Goal: Task Accomplishment & Management: Complete application form

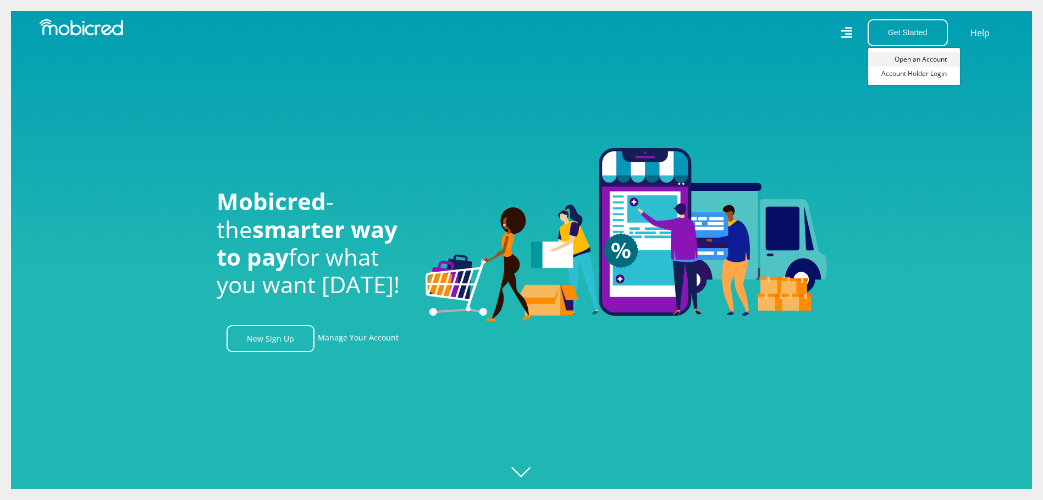
scroll to position [0, 783]
click at [938, 56] on link "Open an Account" at bounding box center [914, 59] width 92 height 14
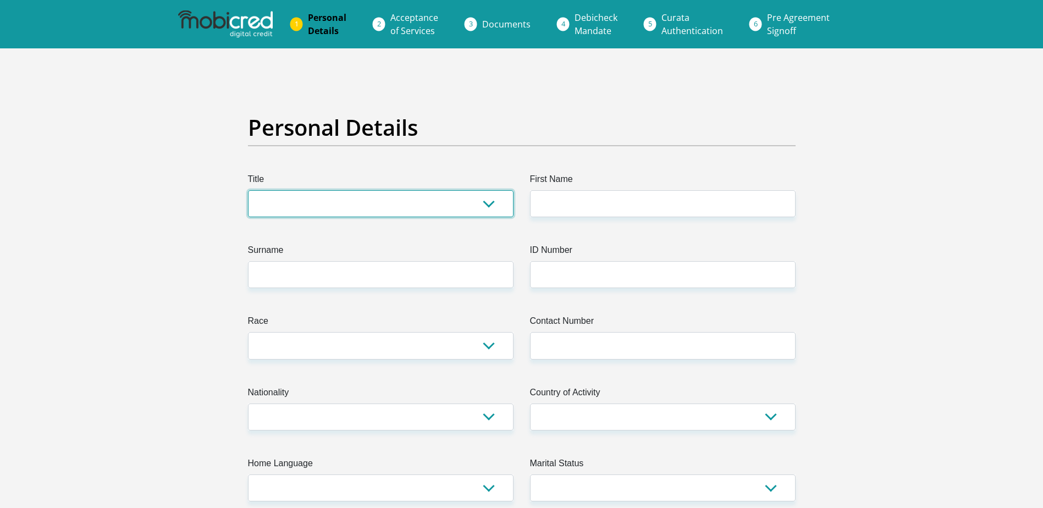
click at [501, 203] on select "Mr Ms Mrs Dr [PERSON_NAME]" at bounding box center [380, 203] width 265 height 27
select select "Ms"
click at [248, 190] on select "Mr Ms Mrs Dr Other" at bounding box center [380, 203] width 265 height 27
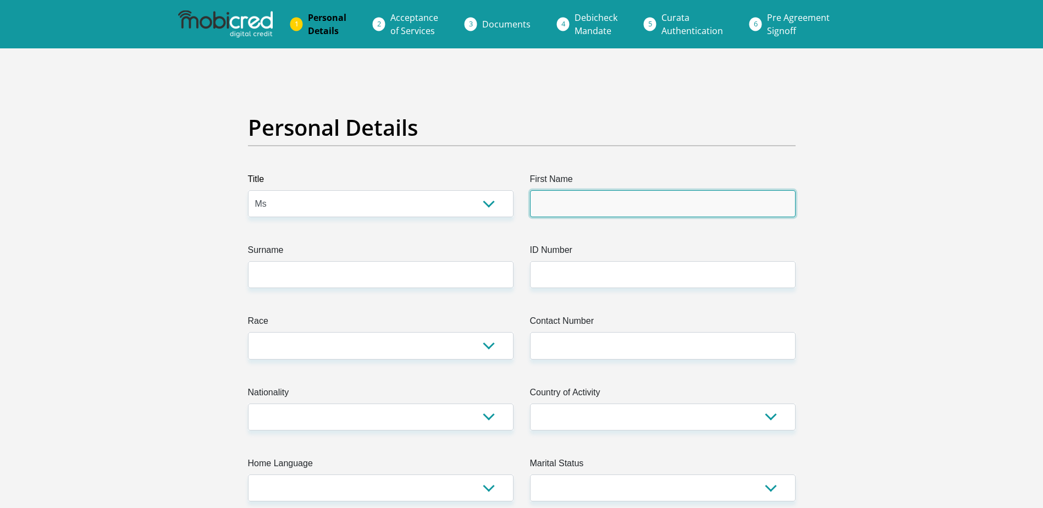
click at [605, 197] on input "First Name" at bounding box center [662, 203] width 265 height 27
type input "Baloilwe"
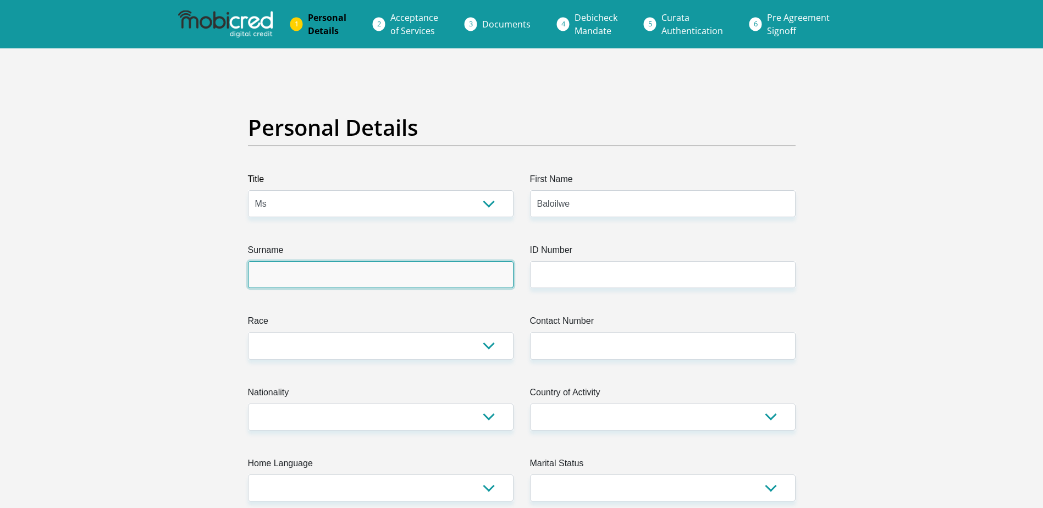
type input "Mthai"
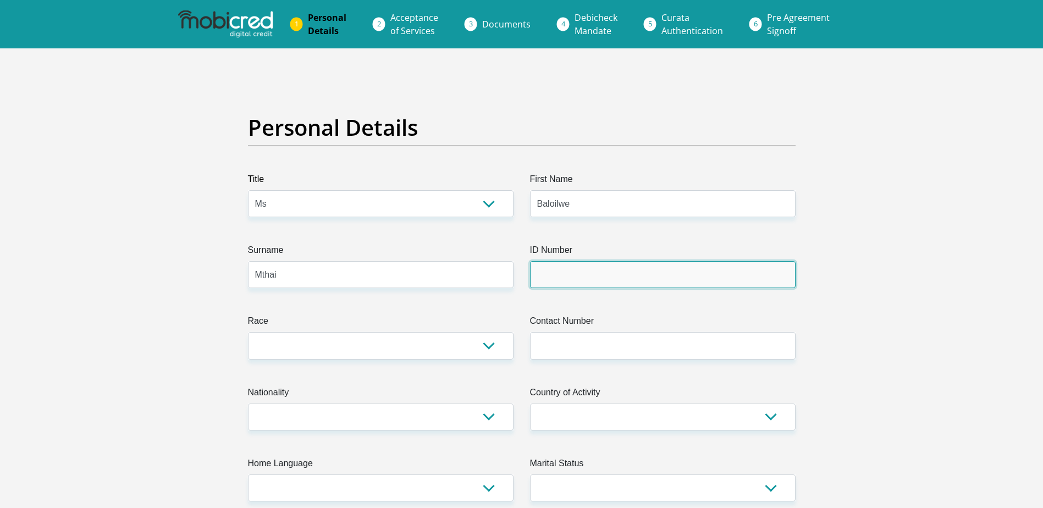
type input "8201160606089"
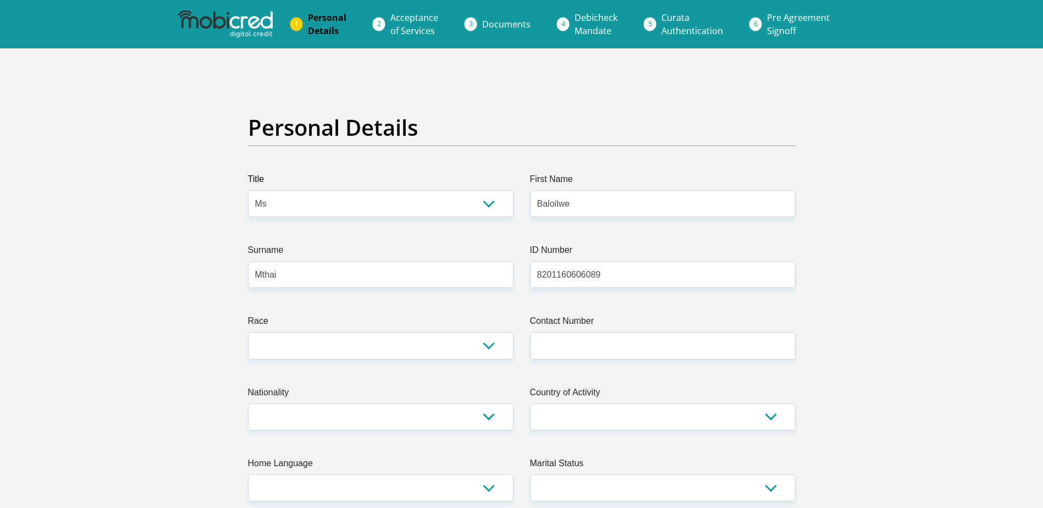
type input "0795836740"
select select "ZAF"
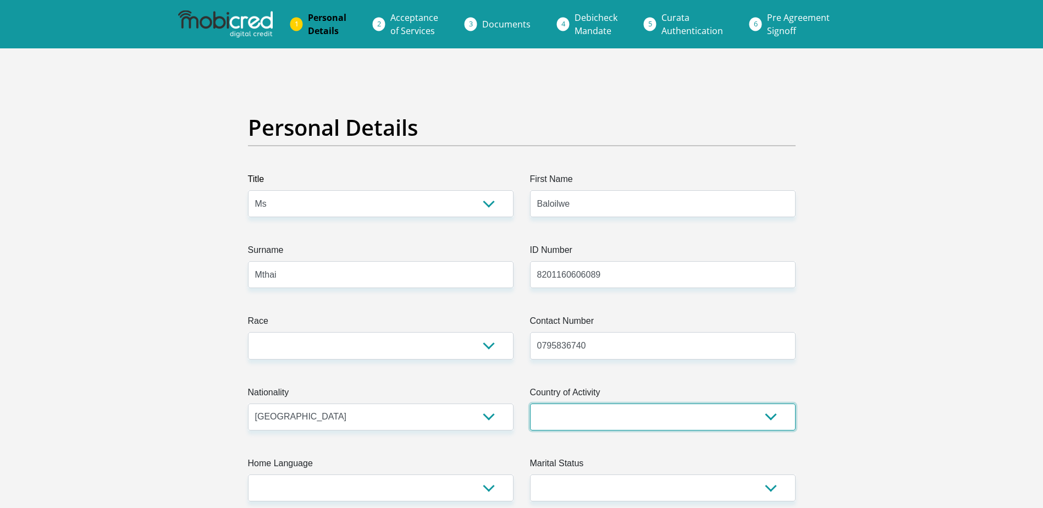
select select "ZAF"
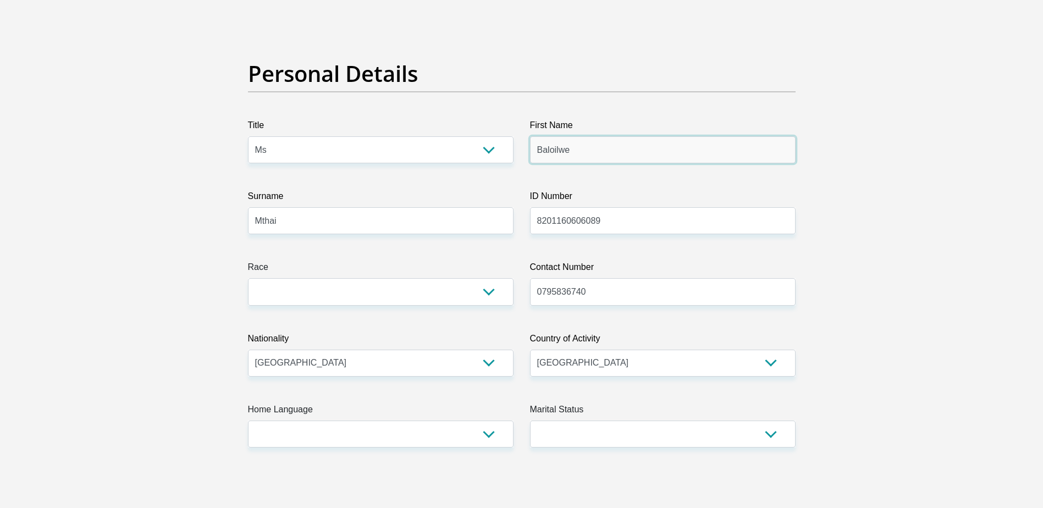
scroll to position [55, 0]
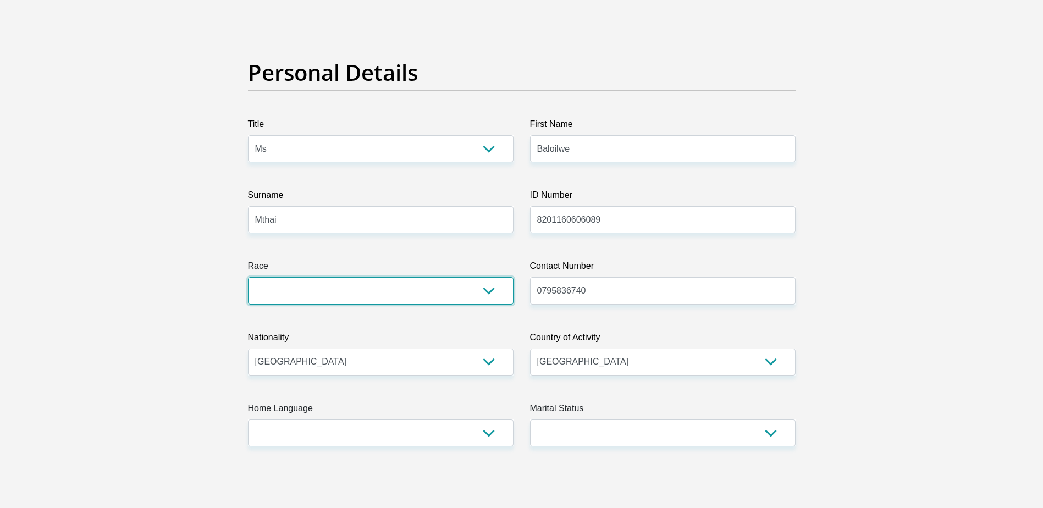
click at [302, 293] on select "Black Coloured Indian White Other" at bounding box center [380, 290] width 265 height 27
select select "1"
click at [248, 277] on select "Black Coloured Indian White Other" at bounding box center [380, 290] width 265 height 27
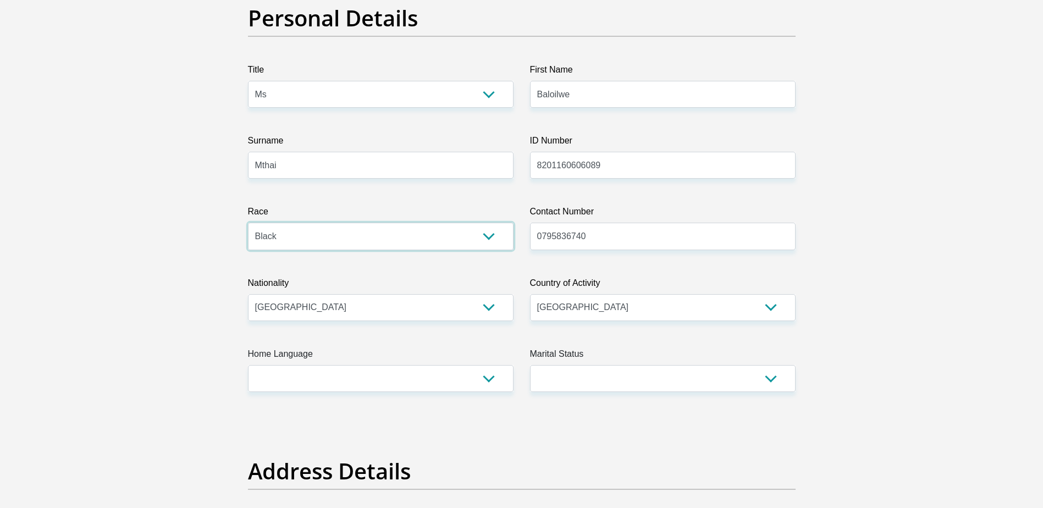
scroll to position [220, 0]
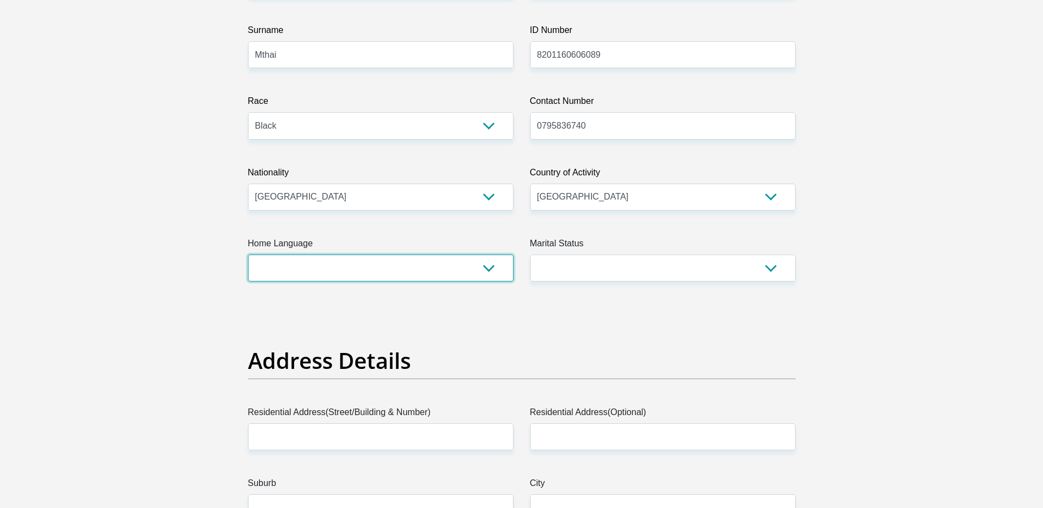
click at [452, 273] on select "Afrikaans English Sepedi South Ndebele Southern Sotho Swati Tsonga Tswana Venda…" at bounding box center [380, 267] width 265 height 27
select select "nso"
click at [248, 254] on select "Afrikaans English Sepedi South Ndebele Southern Sotho Swati Tsonga Tswana Venda…" at bounding box center [380, 267] width 265 height 27
click at [614, 260] on select "Married ANC Single Divorced Widowed Married COP or Customary Law" at bounding box center [662, 267] width 265 height 27
select select "3"
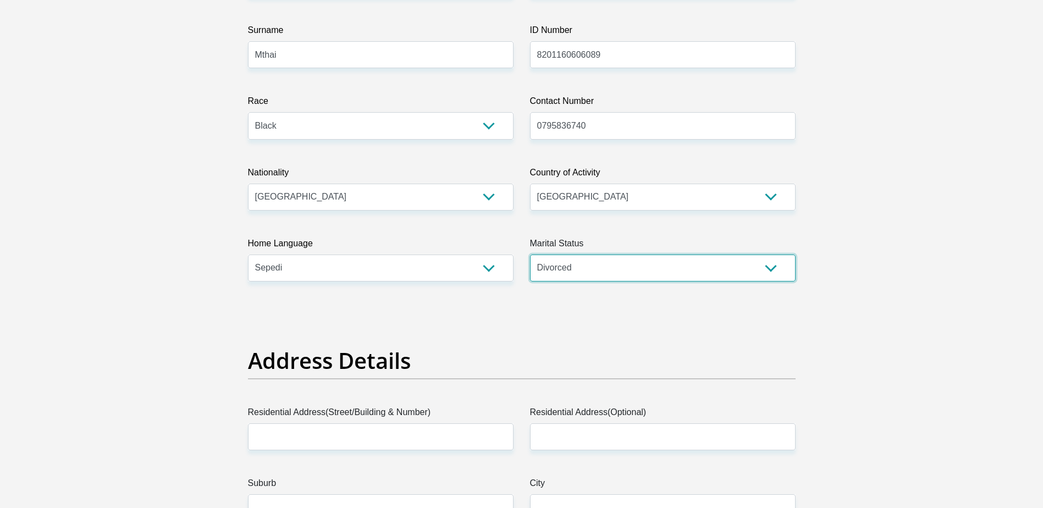
click at [530, 254] on select "Married ANC Single Divorced Widowed Married COP or Customary Law" at bounding box center [662, 267] width 265 height 27
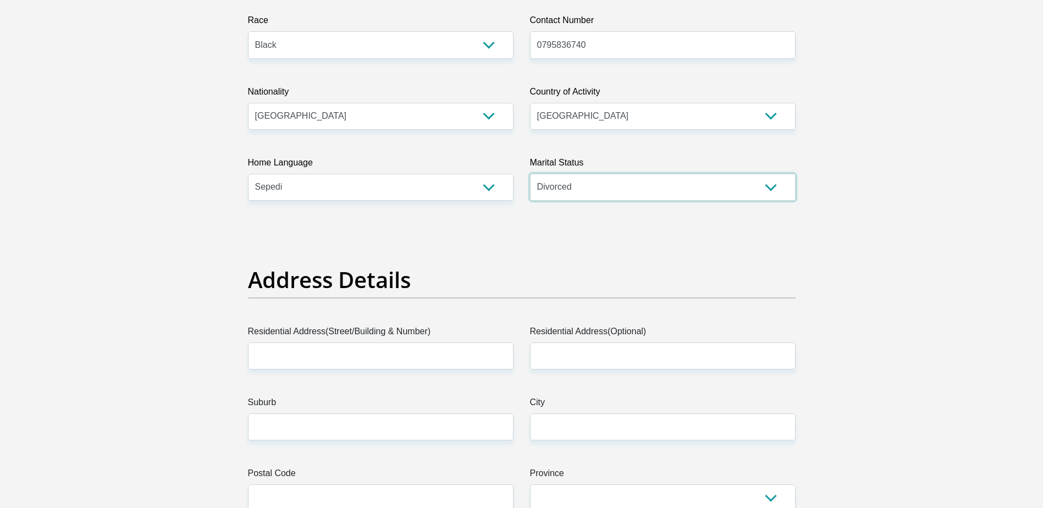
scroll to position [495, 0]
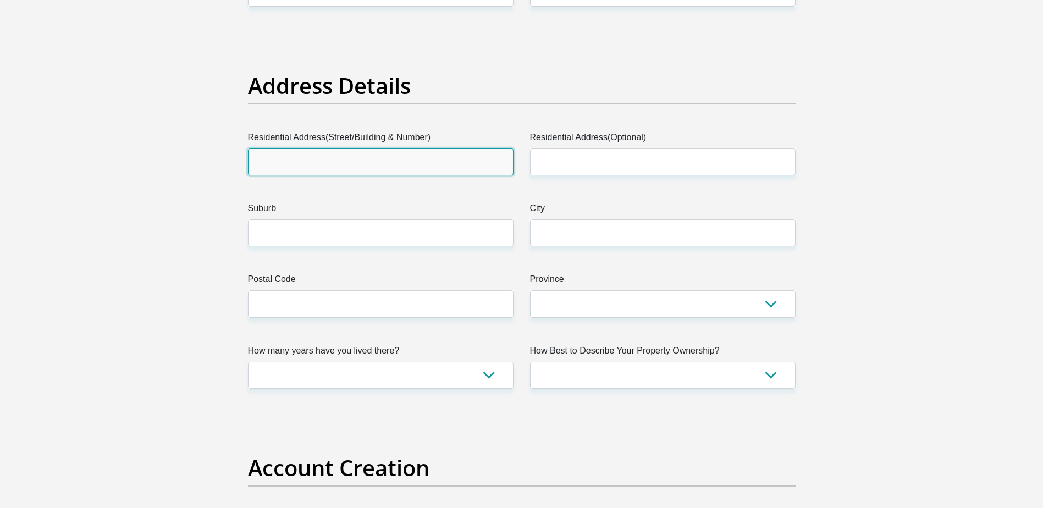
click at [328, 163] on input "Residential Address(Street/Building & Number)" at bounding box center [380, 161] width 265 height 27
type input "4815"
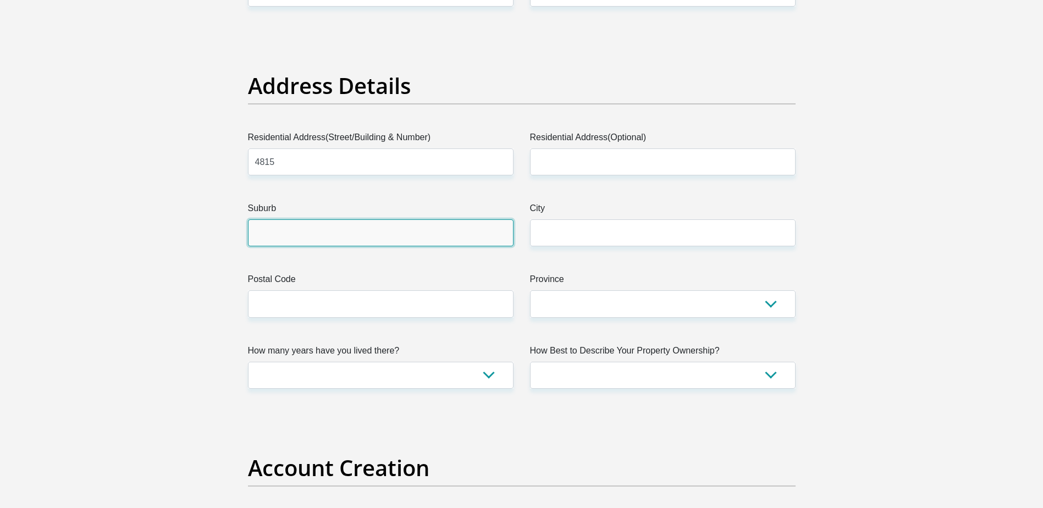
type input "AMBERFIELD"
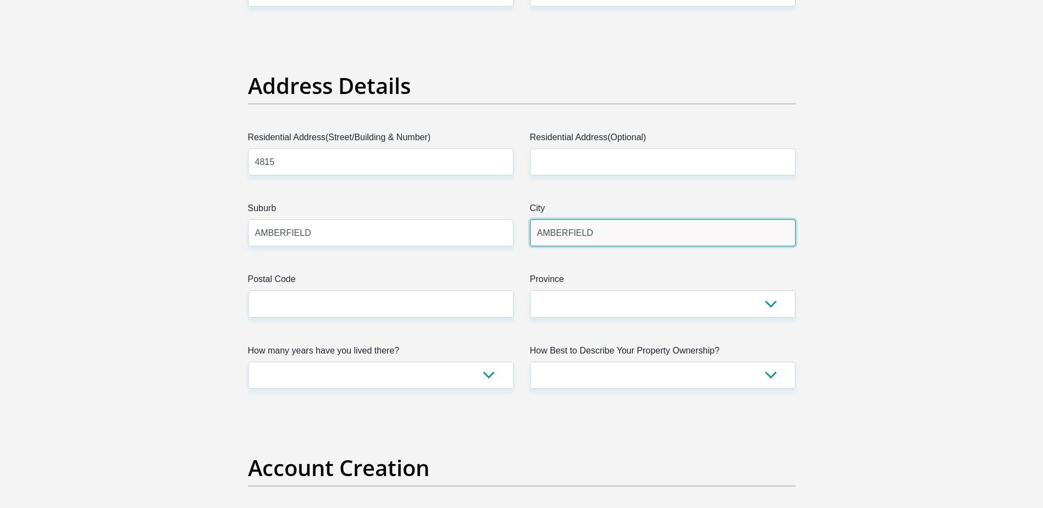
type input "0157"
type input "RuiF@Nedbank.co.za"
type input "48150157"
click at [602, 147] on label "Residential Address(Optional)" at bounding box center [662, 140] width 265 height 18
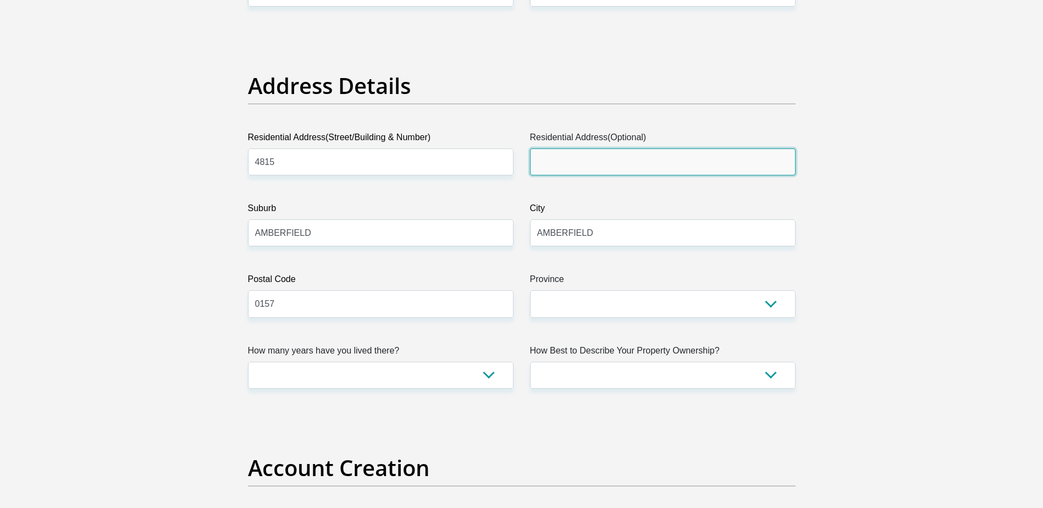
click at [602, 148] on input "Residential Address(Optional)" at bounding box center [662, 161] width 265 height 27
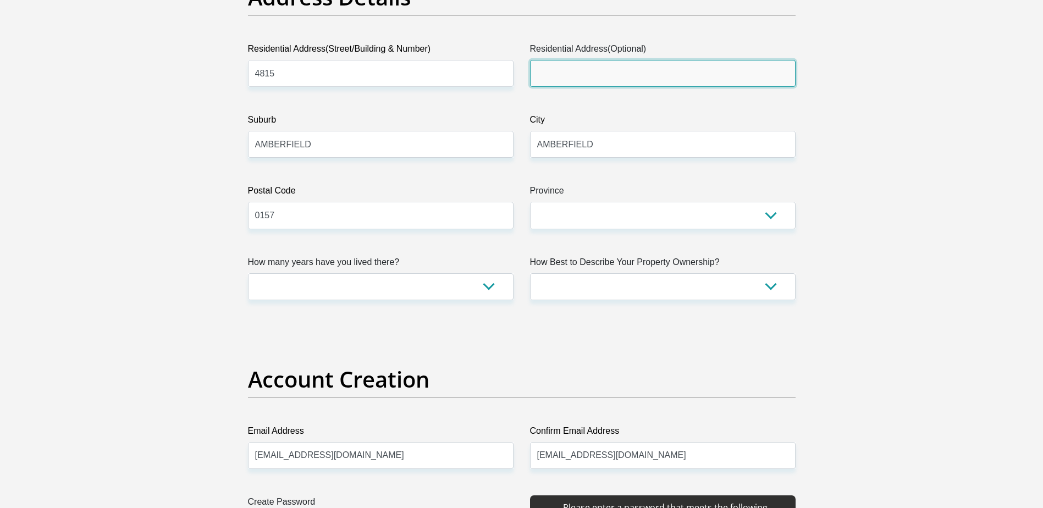
scroll to position [605, 0]
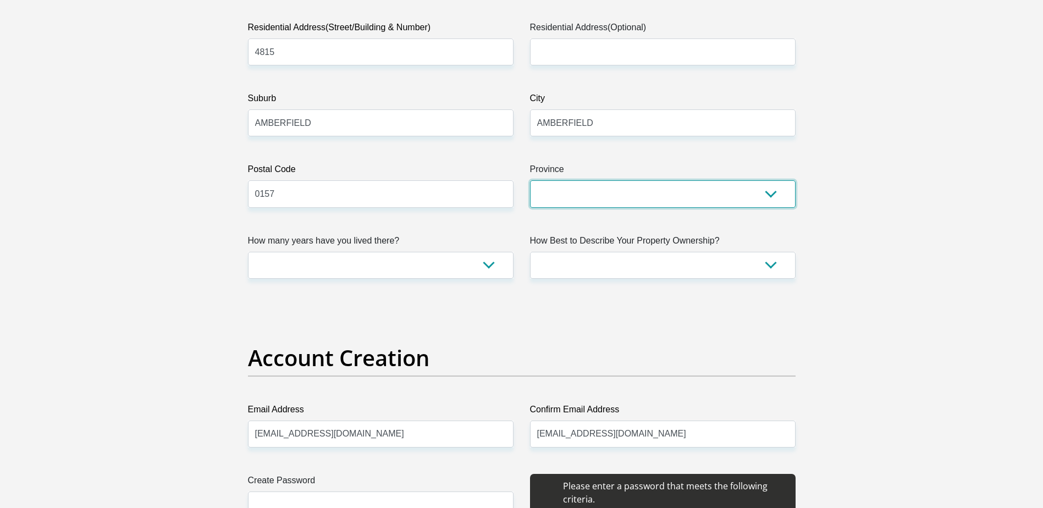
click at [712, 195] on select "Eastern Cape Free State Gauteng KwaZulu-Natal Limpopo Mpumalanga Northern Cape …" at bounding box center [662, 193] width 265 height 27
select select "Gauteng"
click at [530, 180] on select "Eastern Cape Free State Gauteng KwaZulu-Natal Limpopo Mpumalanga Northern Cape …" at bounding box center [662, 193] width 265 height 27
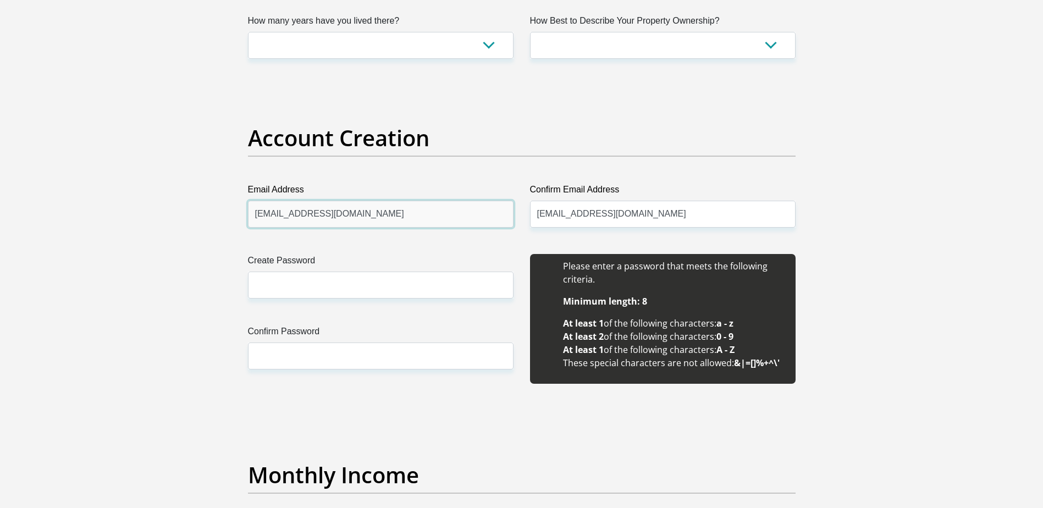
drag, startPoint x: 350, startPoint y: 215, endPoint x: 135, endPoint y: 202, distance: 214.8
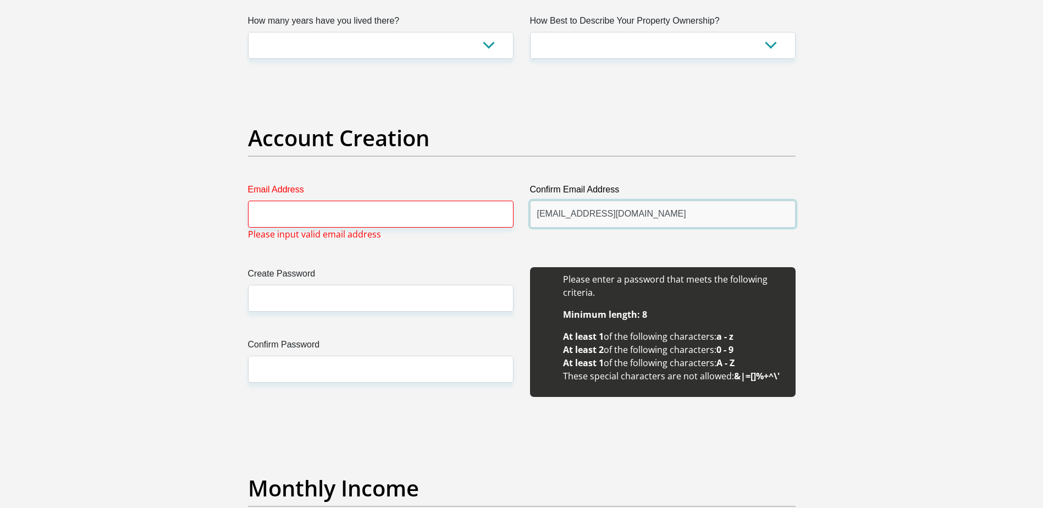
drag, startPoint x: 614, startPoint y: 215, endPoint x: 433, endPoint y: 220, distance: 181.4
drag, startPoint x: 645, startPoint y: 214, endPoint x: 376, endPoint y: 208, distance: 268.8
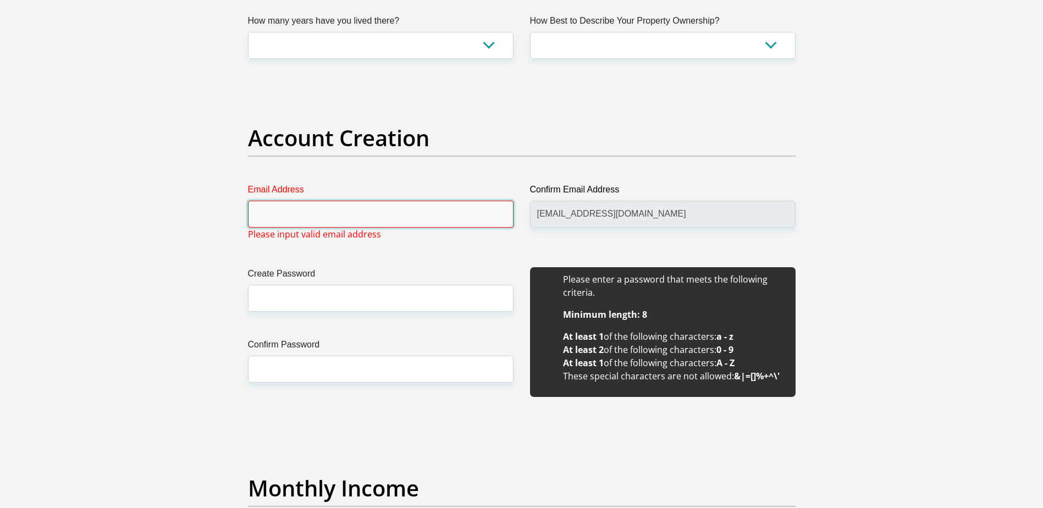
click at [265, 202] on input "Email Address" at bounding box center [380, 214] width 265 height 27
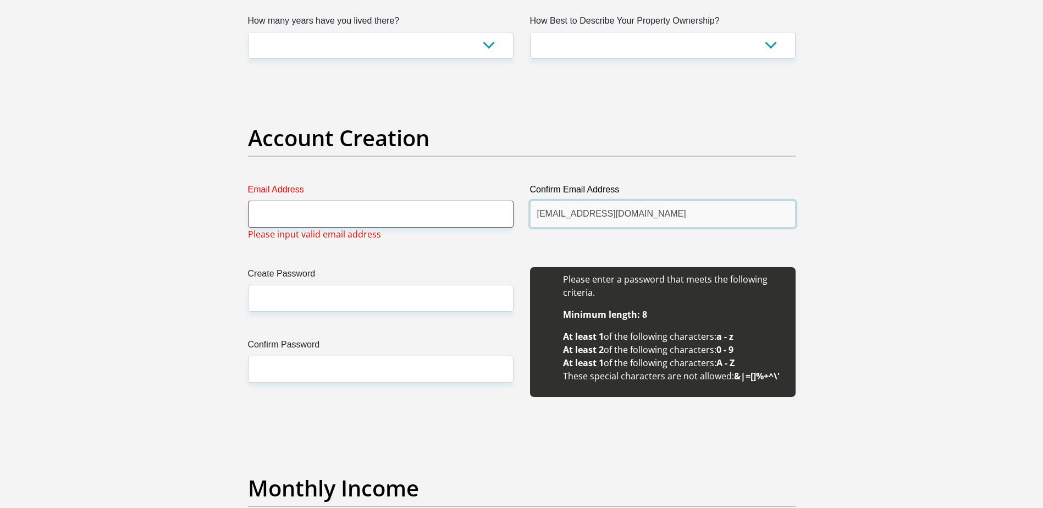
drag, startPoint x: 628, startPoint y: 215, endPoint x: 507, endPoint y: 212, distance: 120.9
click at [624, 214] on input "RuiF@Nedbank.co.za" at bounding box center [662, 214] width 265 height 27
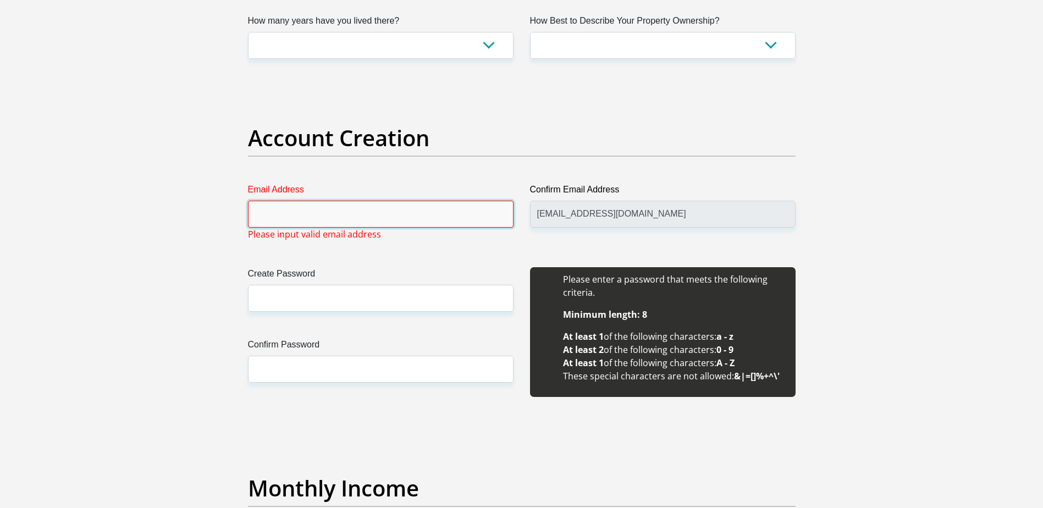
click at [387, 208] on input "Email Address" at bounding box center [380, 214] width 265 height 27
type input "cicihot1@gmail.com"
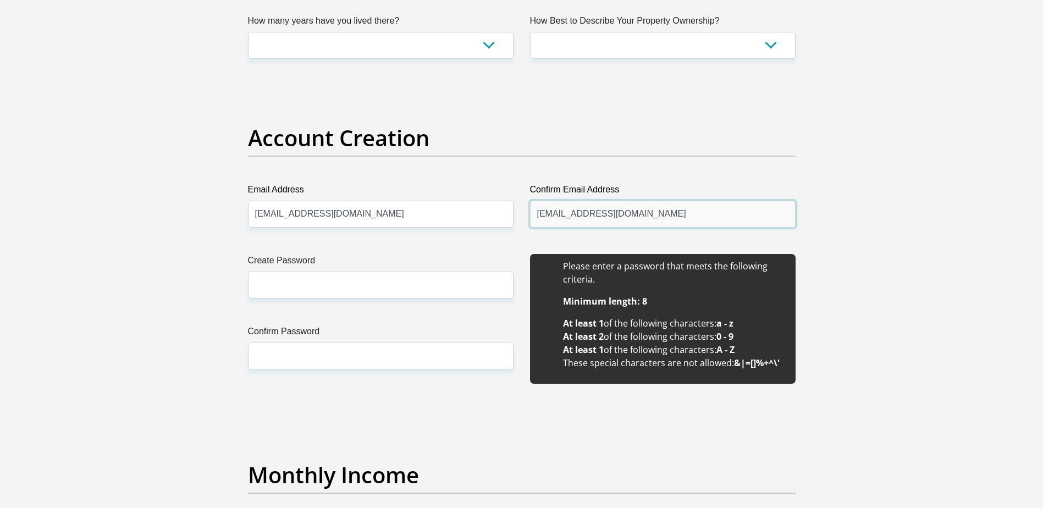
click at [575, 217] on input "RuiF@Nedbank.co.za" at bounding box center [662, 214] width 265 height 27
drag, startPoint x: 623, startPoint y: 215, endPoint x: 511, endPoint y: 213, distance: 112.1
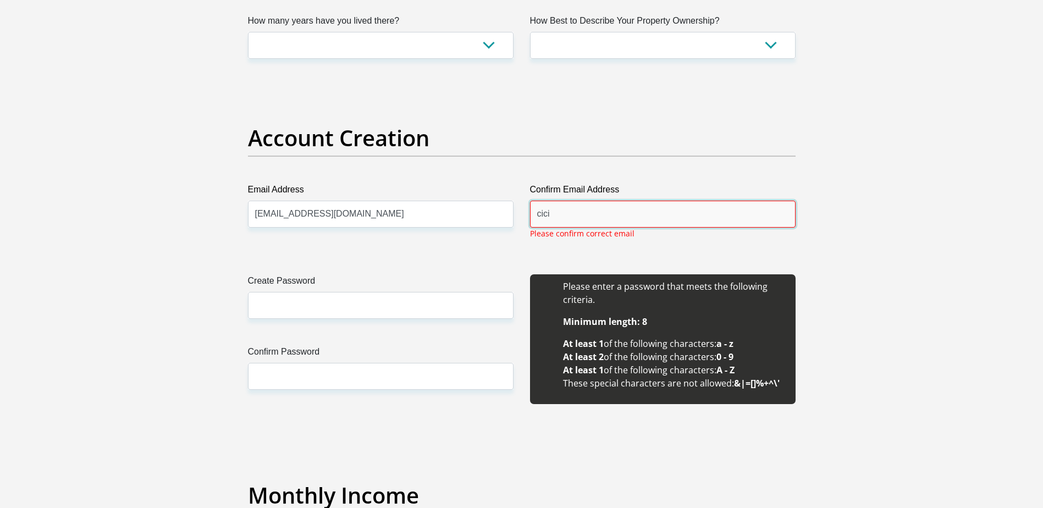
type input "cicihot1@gmail.com"
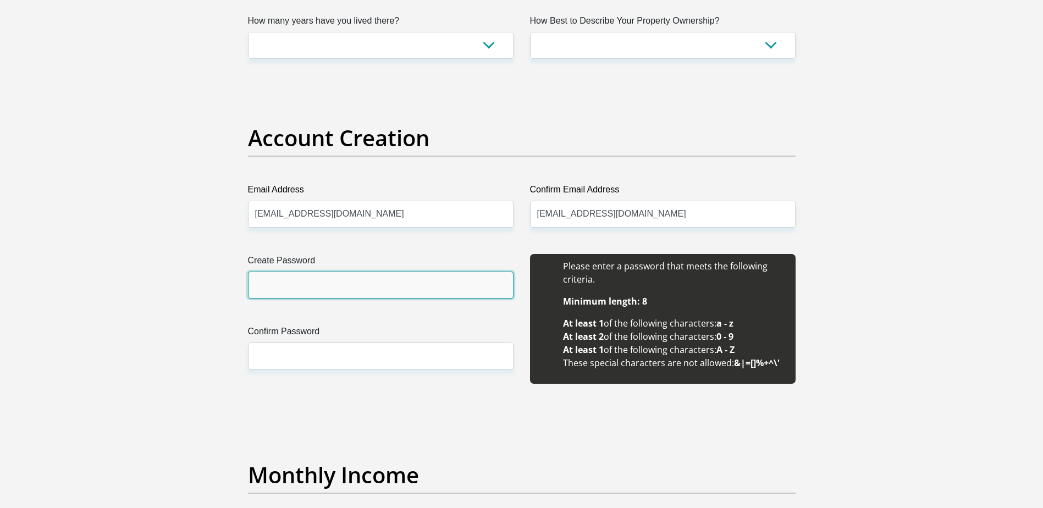
click at [298, 284] on input "Create Password" at bounding box center [380, 284] width 265 height 27
type input "Onthatile@2503"
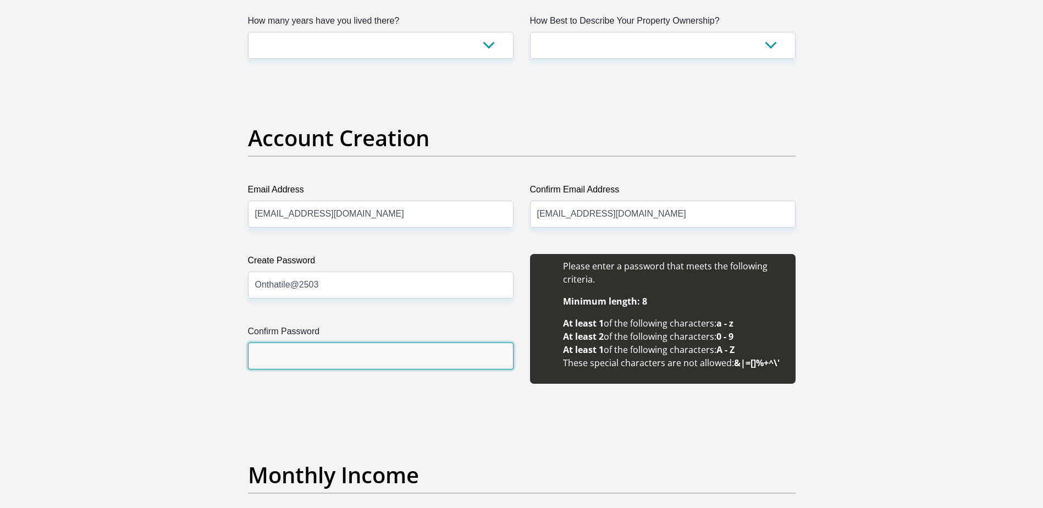
click at [272, 357] on input "Confirm Password" at bounding box center [380, 355] width 265 height 27
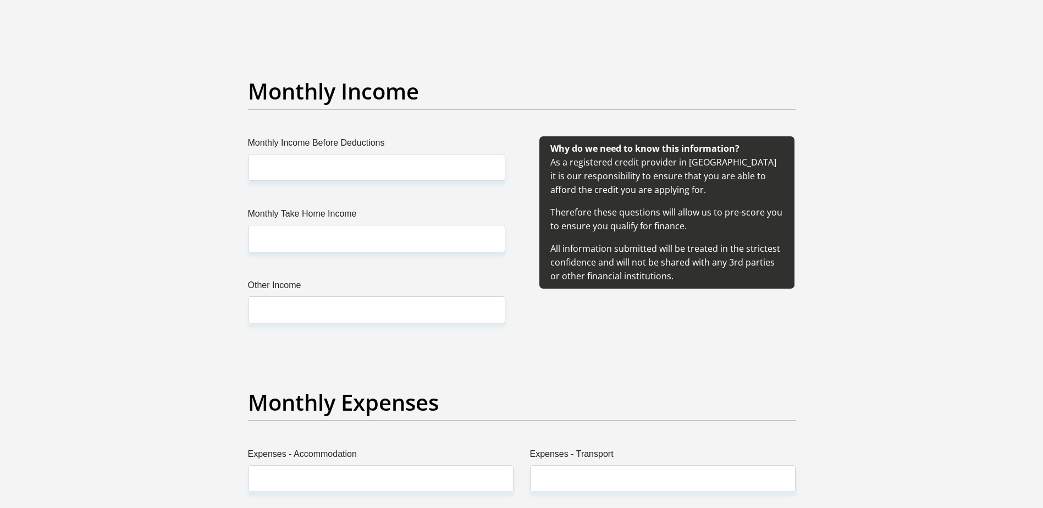
scroll to position [1209, 0]
type input "Onthatile@2503"
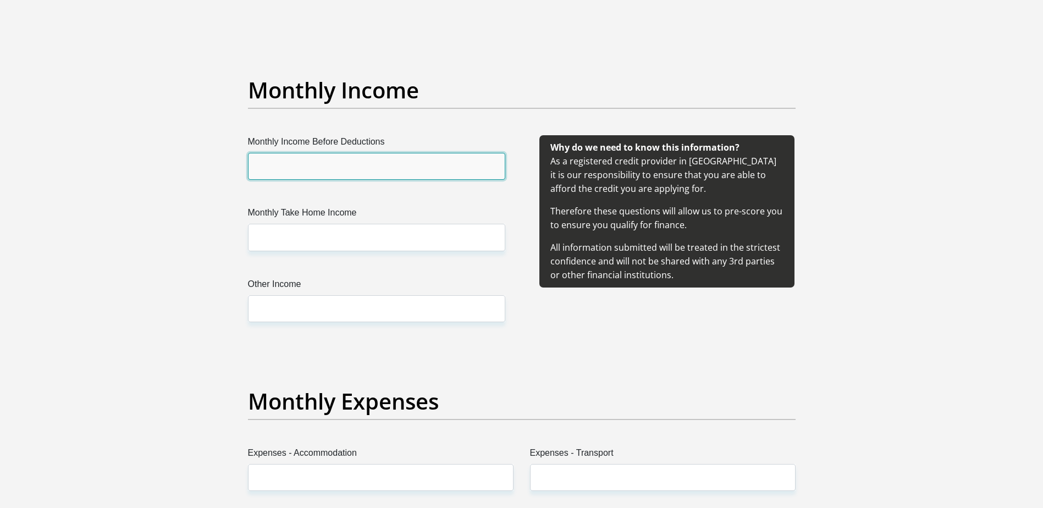
click at [265, 165] on input "Monthly Income Before Deductions" at bounding box center [376, 166] width 257 height 27
type input "95500"
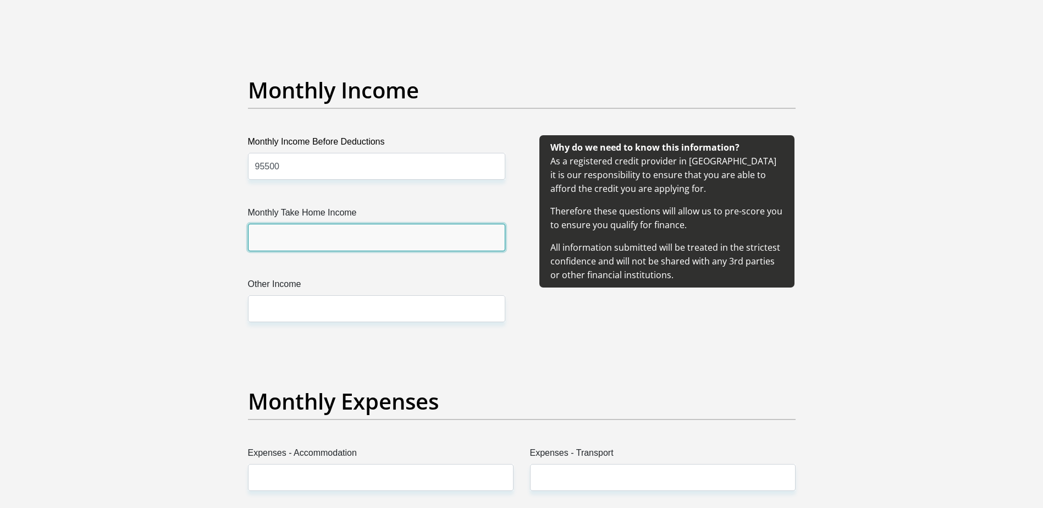
click at [273, 238] on input "Monthly Take Home Income" at bounding box center [376, 237] width 257 height 27
type input "54500"
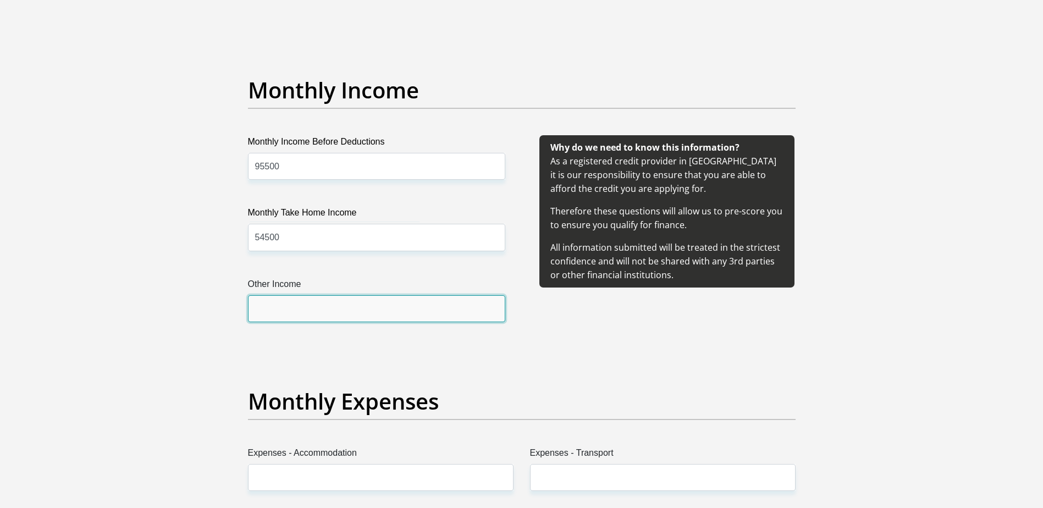
click at [277, 307] on input "Other Income" at bounding box center [376, 308] width 257 height 27
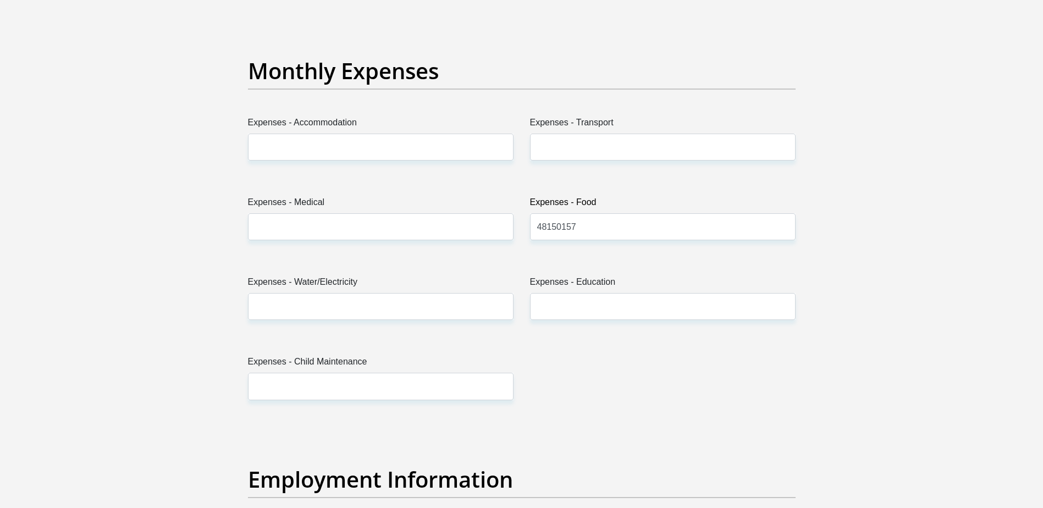
scroll to position [1539, 0]
type input "2000"
click at [332, 150] on input "Expenses - Accommodation" at bounding box center [380, 147] width 265 height 27
type input "0"
click at [591, 149] on input "Expenses - Transport" at bounding box center [662, 147] width 265 height 27
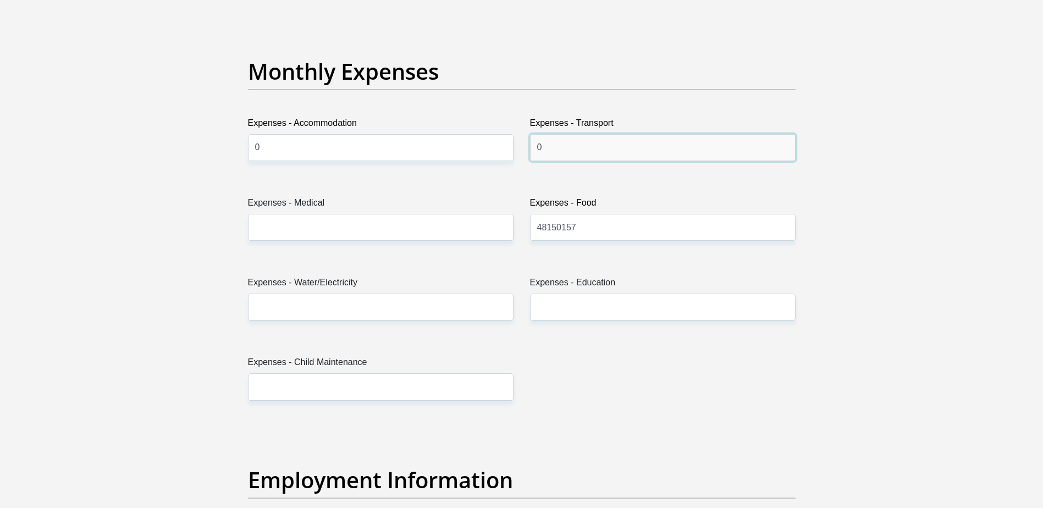
type input "0"
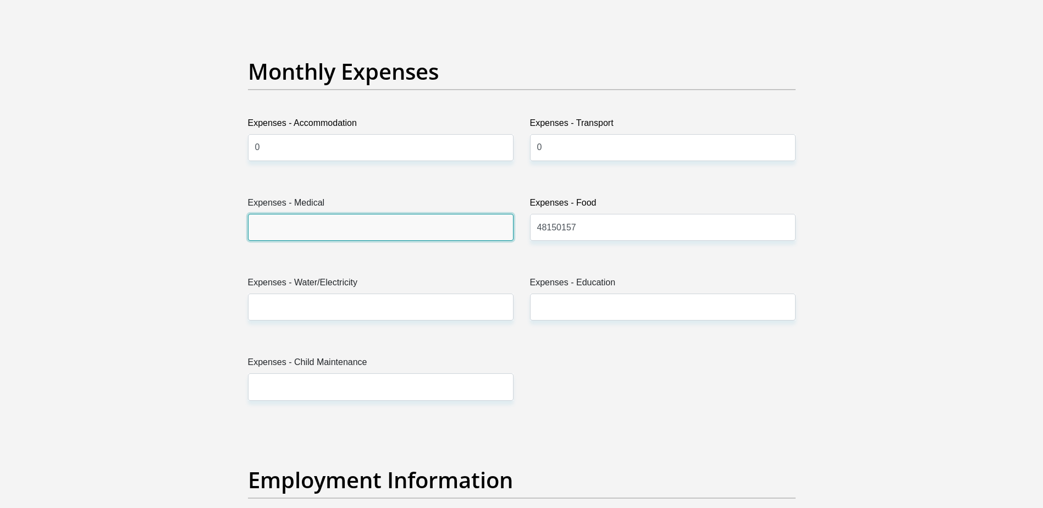
click at [418, 235] on input "Expenses - Medical" at bounding box center [380, 227] width 265 height 27
type input "0"
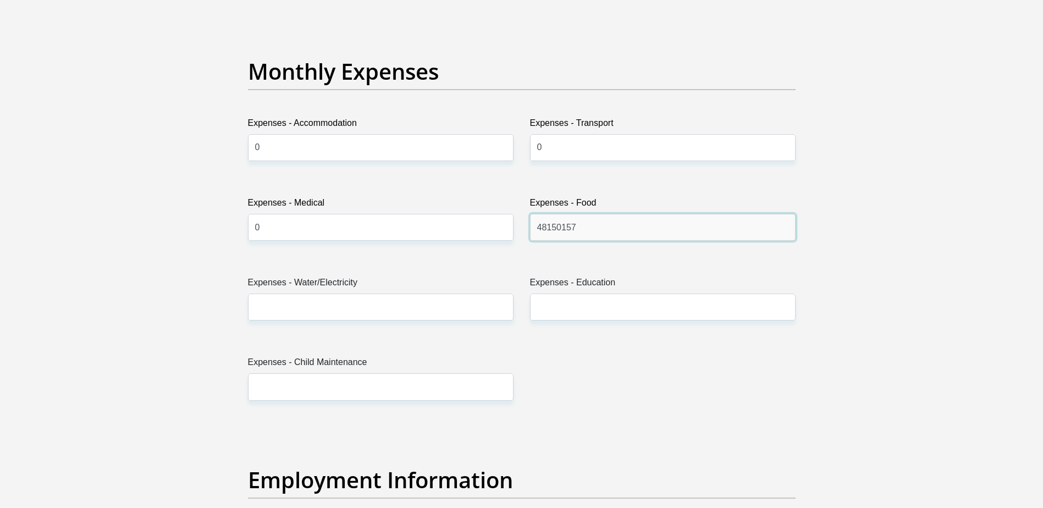
drag, startPoint x: 589, startPoint y: 227, endPoint x: 454, endPoint y: 227, distance: 135.2
click at [454, 227] on div "Title Mr Ms Mrs Dr Other First Name Baloilwe Surname Mthai ID Number 8201160606…" at bounding box center [522, 422] width 564 height 3576
type input "1000"
click at [401, 303] on input "Expenses - Water/Electricity" at bounding box center [380, 306] width 265 height 27
type input "500"
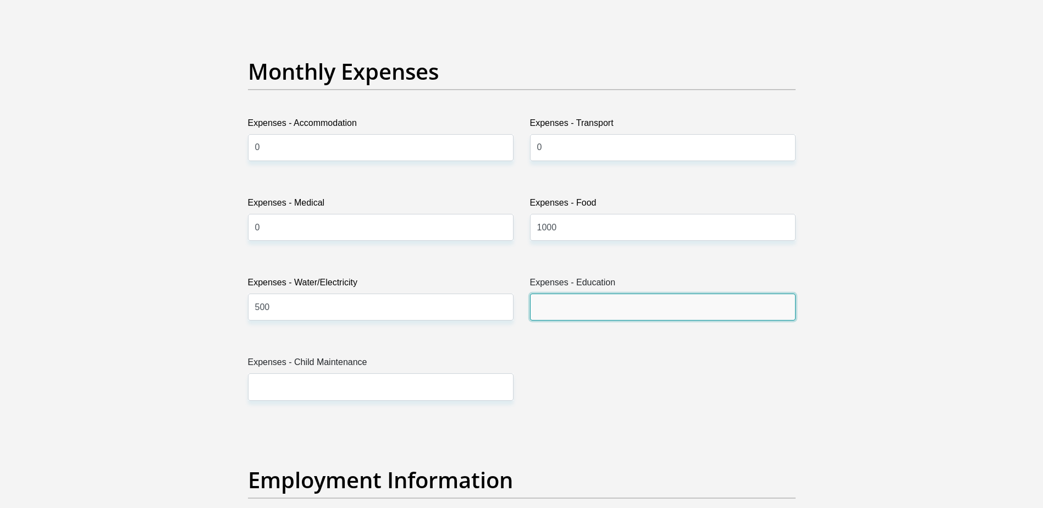
click at [635, 307] on input "Expenses - Education" at bounding box center [662, 306] width 265 height 27
type input "0"
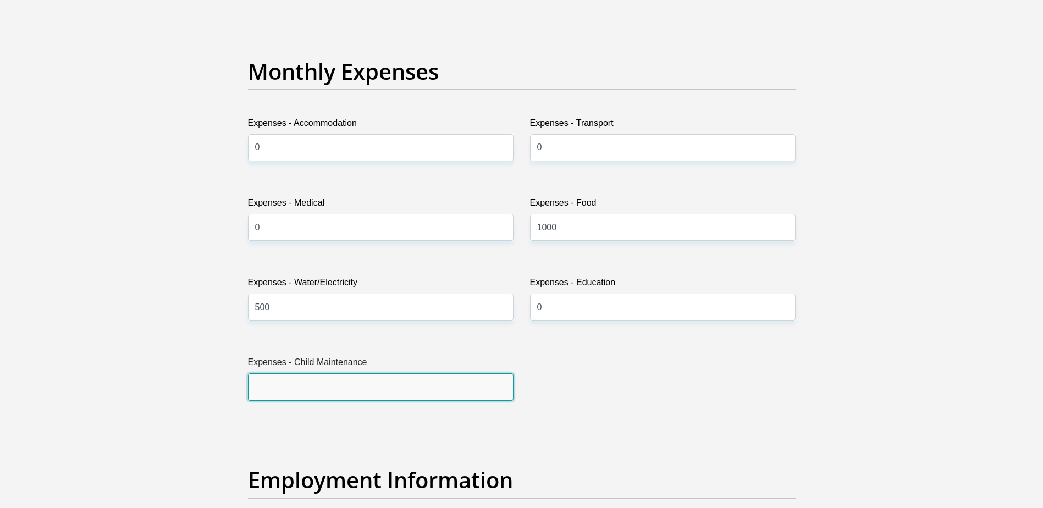
click at [447, 385] on input "Expenses - Child Maintenance" at bounding box center [380, 386] width 265 height 27
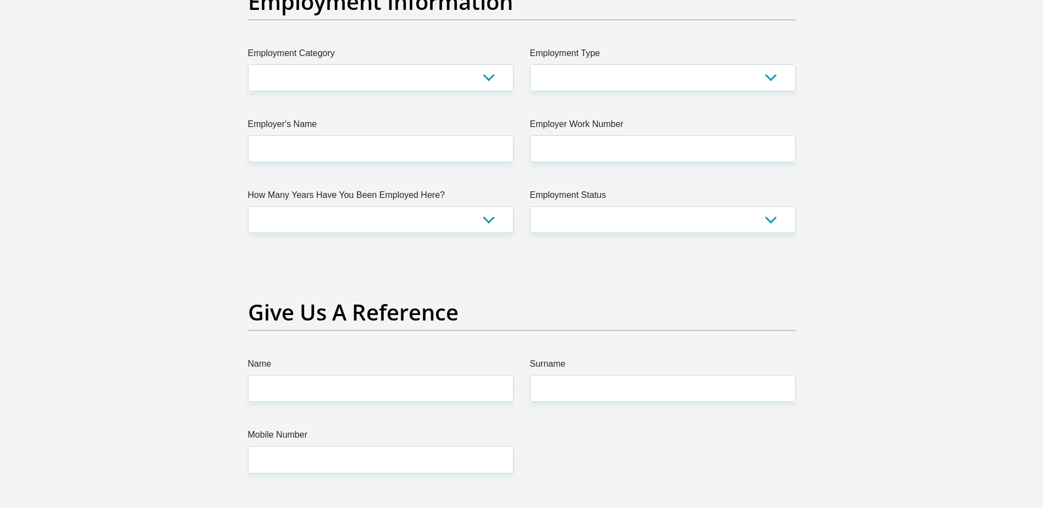
scroll to position [2033, 0]
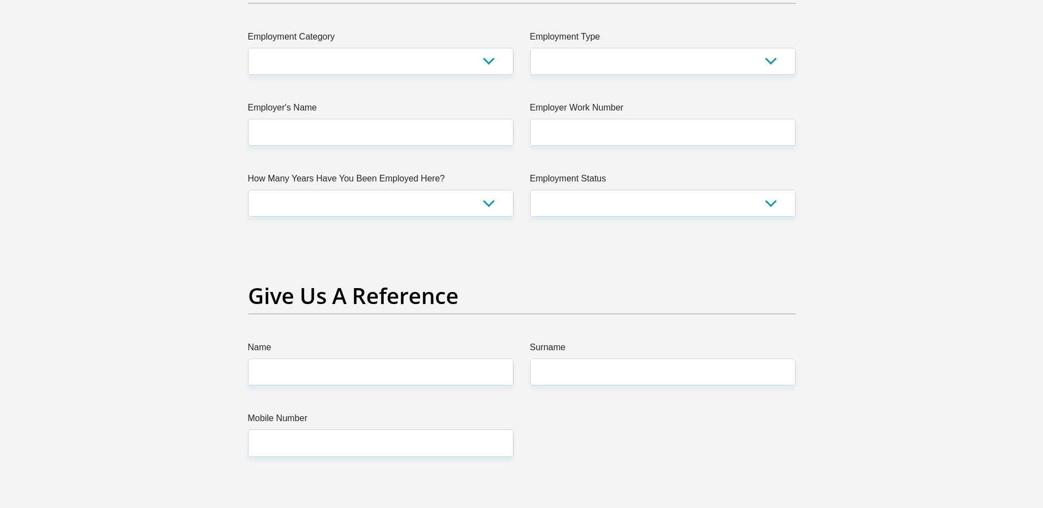
type input "0"
click at [429, 62] on select "AGRICULTURE ALCOHOL & TOBACCO CONSTRUCTION MATERIALS METALLURGY EQUIPMENT FOR R…" at bounding box center [380, 61] width 265 height 27
click at [345, 373] on input "Name" at bounding box center [380, 371] width 265 height 27
type input "John"
drag, startPoint x: 614, startPoint y: 361, endPoint x: 613, endPoint y: 376, distance: 15.4
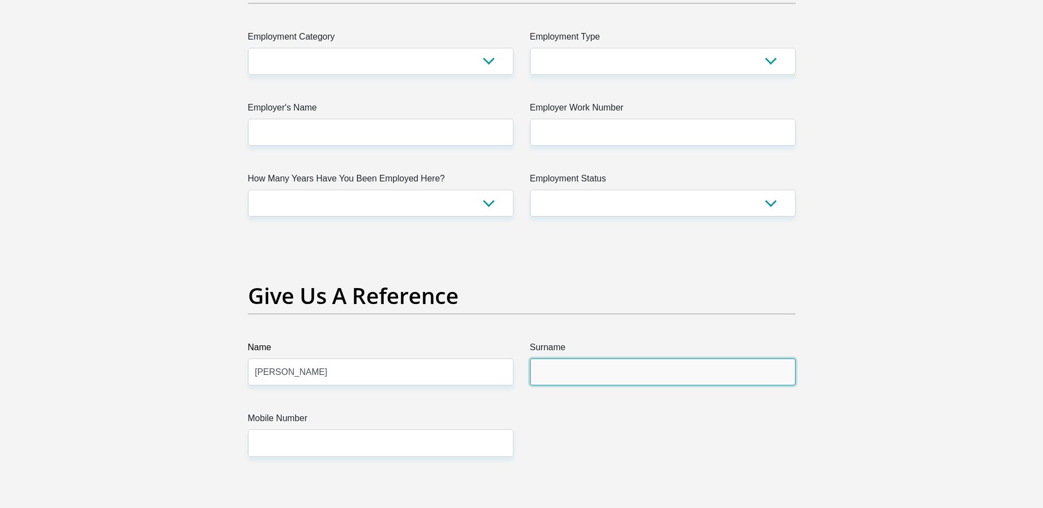
click at [613, 369] on input "Surname" at bounding box center [662, 371] width 265 height 27
type input "Mphatsoe"
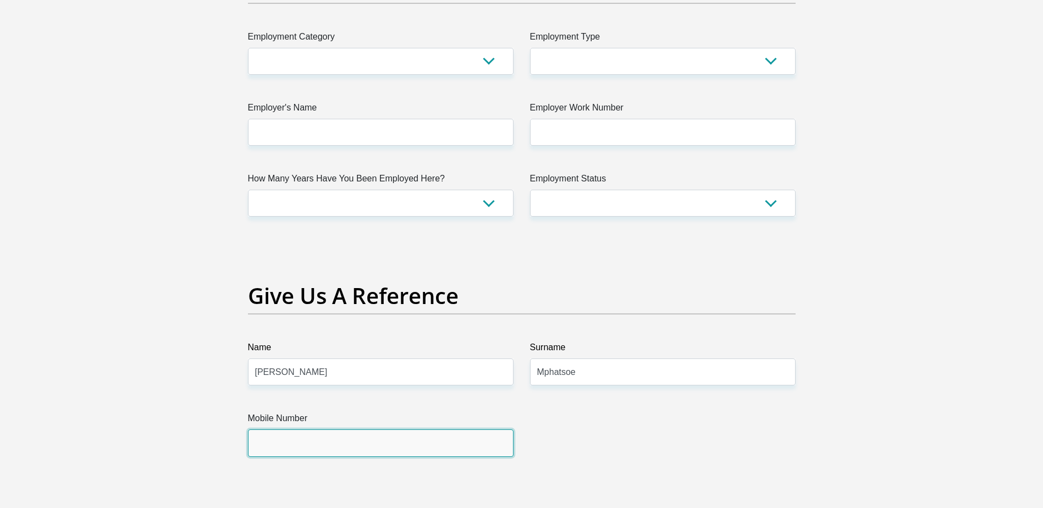
click at [331, 437] on input "Mobile Number" at bounding box center [380, 442] width 265 height 27
click at [358, 441] on input "Mobile Number" at bounding box center [380, 442] width 265 height 27
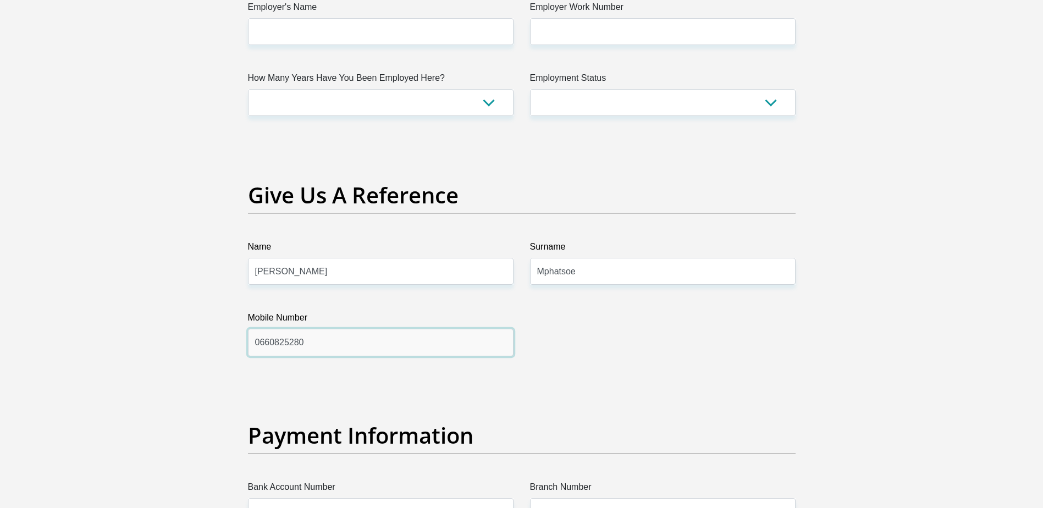
scroll to position [1979, 0]
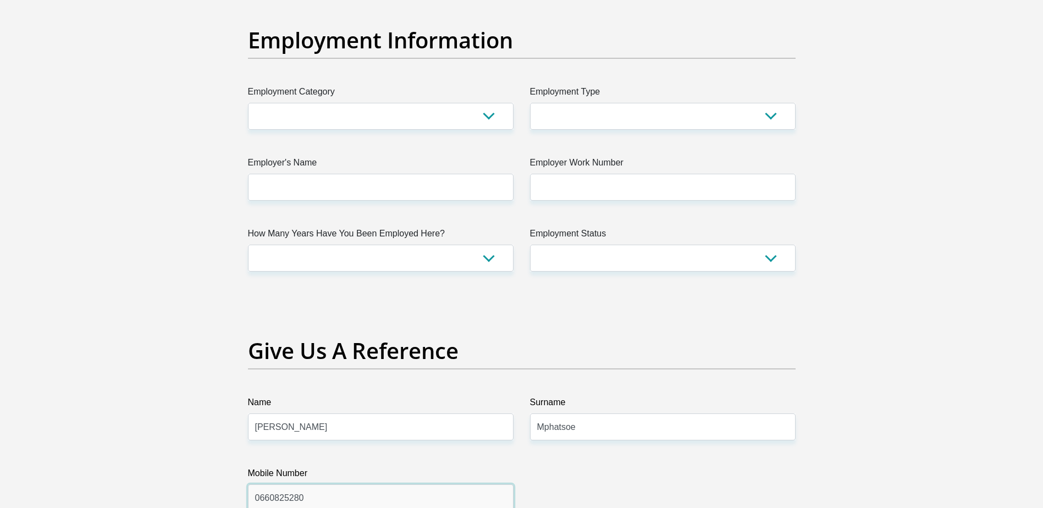
type input "0660825280"
click at [483, 120] on select "AGRICULTURE ALCOHOL & TOBACCO CONSTRUCTION MATERIALS METALLURGY EQUIPMENT FOR R…" at bounding box center [380, 116] width 265 height 27
select select "17"
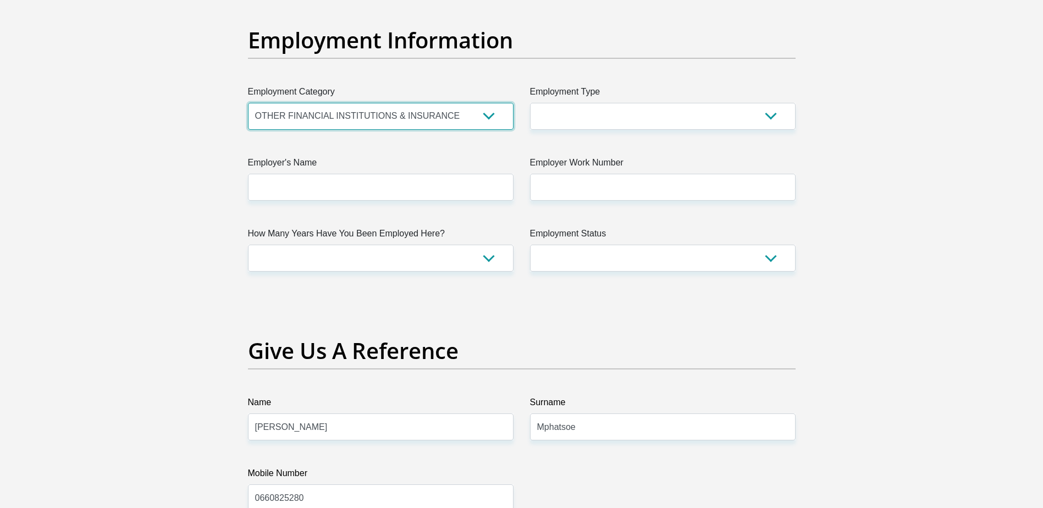
click at [248, 103] on select "AGRICULTURE ALCOHOL & TOBACCO CONSTRUCTION MATERIALS METALLURGY EQUIPMENT FOR R…" at bounding box center [380, 116] width 265 height 27
click at [643, 128] on select "College/Lecturer Craft Seller Creative Driver Executive Farmer Forces - Non Com…" at bounding box center [662, 116] width 265 height 27
select select "Manager"
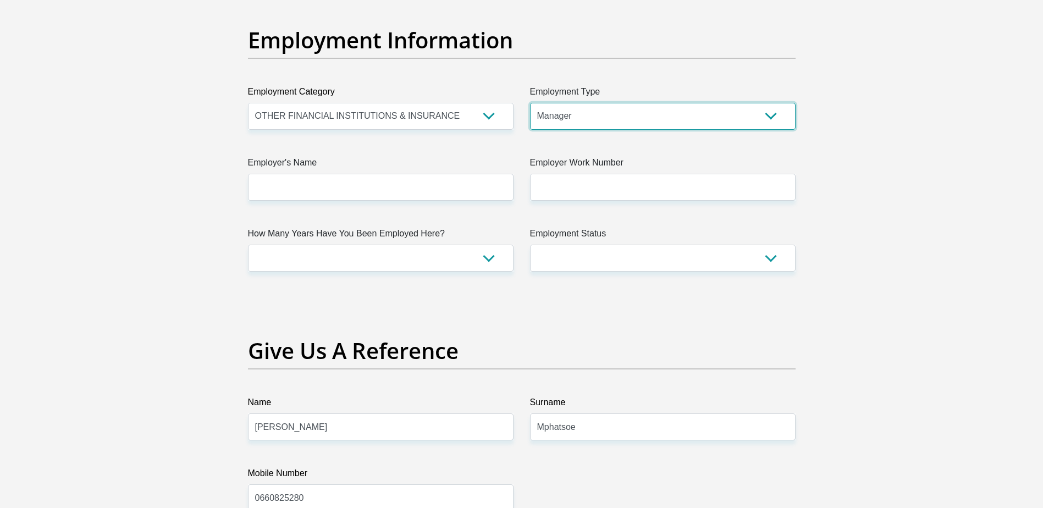
click at [530, 103] on select "College/Lecturer Craft Seller Creative Driver Executive Farmer Forces - Non Com…" at bounding box center [662, 116] width 265 height 27
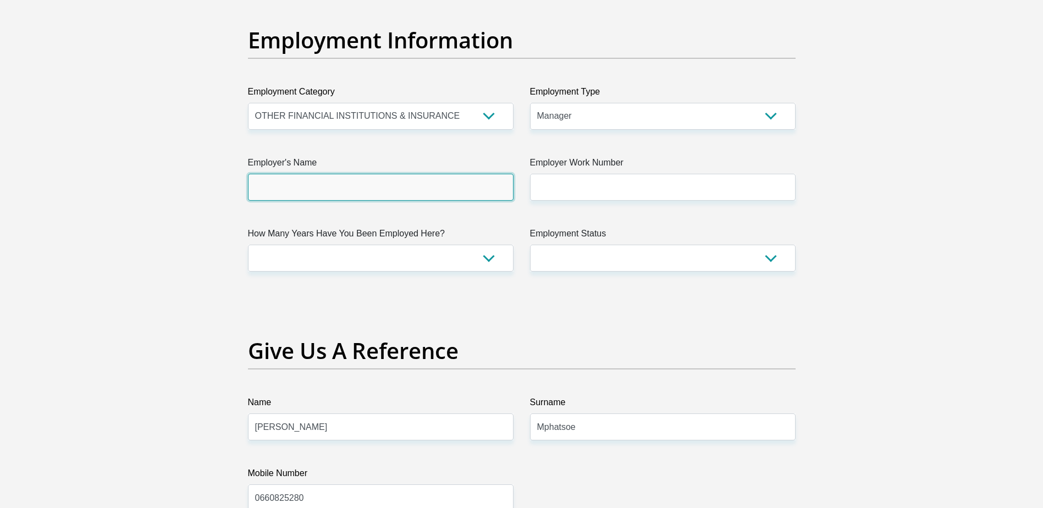
click at [483, 185] on input "Employer's Name" at bounding box center [380, 187] width 265 height 27
type input "Nedbank"
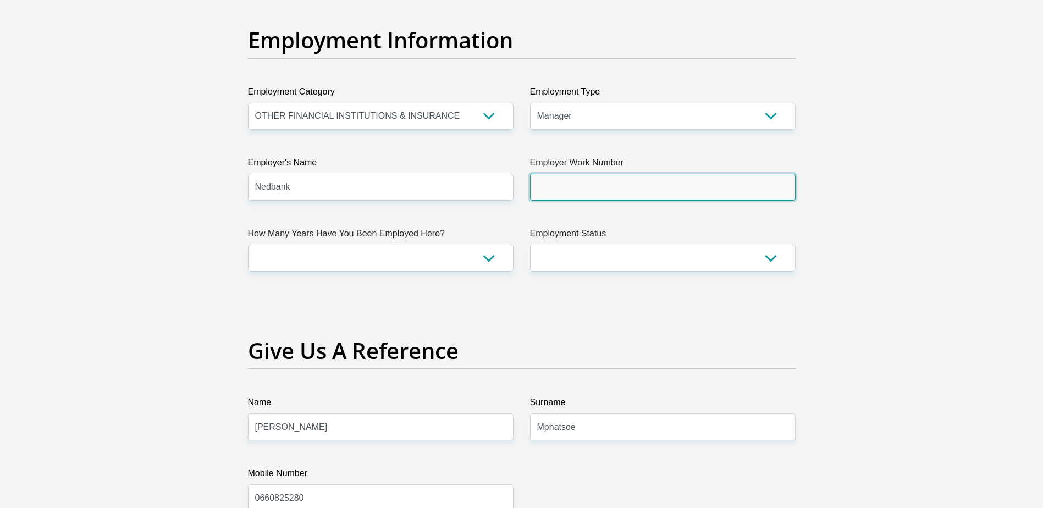
click at [656, 184] on input "Employer Work Number" at bounding box center [662, 187] width 265 height 27
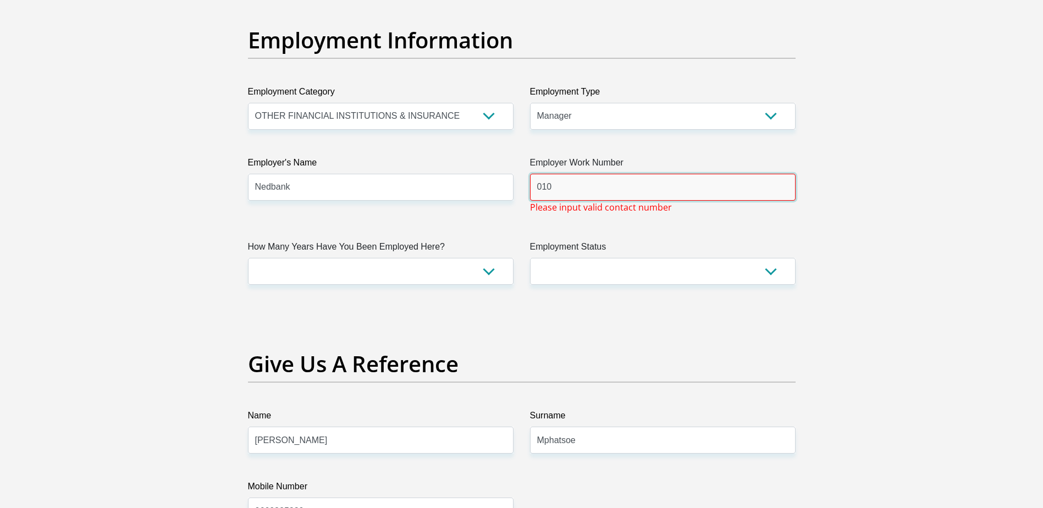
type input "010"
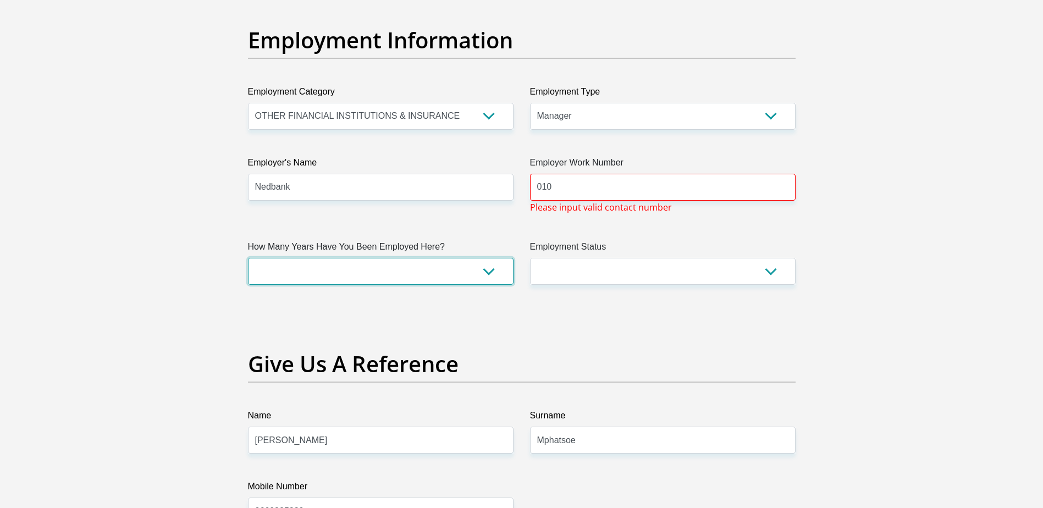
click at [487, 273] on select "less than 1 year 1-3 years 3-5 years 5+ years" at bounding box center [380, 271] width 265 height 27
click at [248, 258] on select "less than 1 year 1-3 years 3-5 years 5+ years" at bounding box center [380, 271] width 265 height 27
click at [470, 275] on select "less than 1 year 1-3 years 3-5 years 5+ years" at bounding box center [380, 271] width 265 height 27
select select "24"
click at [248, 258] on select "less than 1 year 1-3 years 3-5 years 5+ years" at bounding box center [380, 271] width 265 height 27
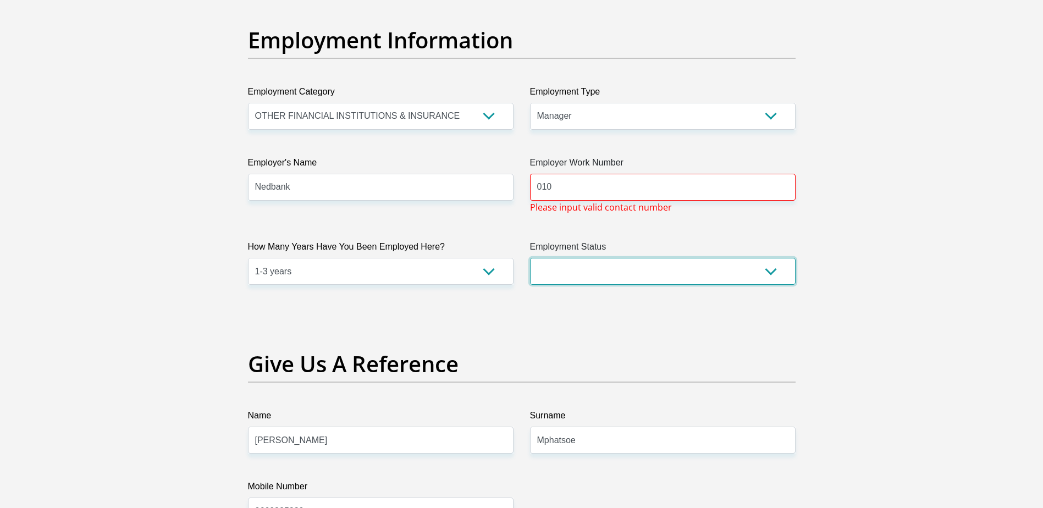
drag, startPoint x: 764, startPoint y: 271, endPoint x: 761, endPoint y: 277, distance: 6.6
click at [764, 271] on select "Permanent/Full-time Part-time/Casual Contract Worker Self-Employed Housewife Re…" at bounding box center [662, 271] width 265 height 27
select select "1"
click at [530, 258] on select "Permanent/Full-time Part-time/Casual Contract Worker Self-Employed Housewife Re…" at bounding box center [662, 271] width 265 height 27
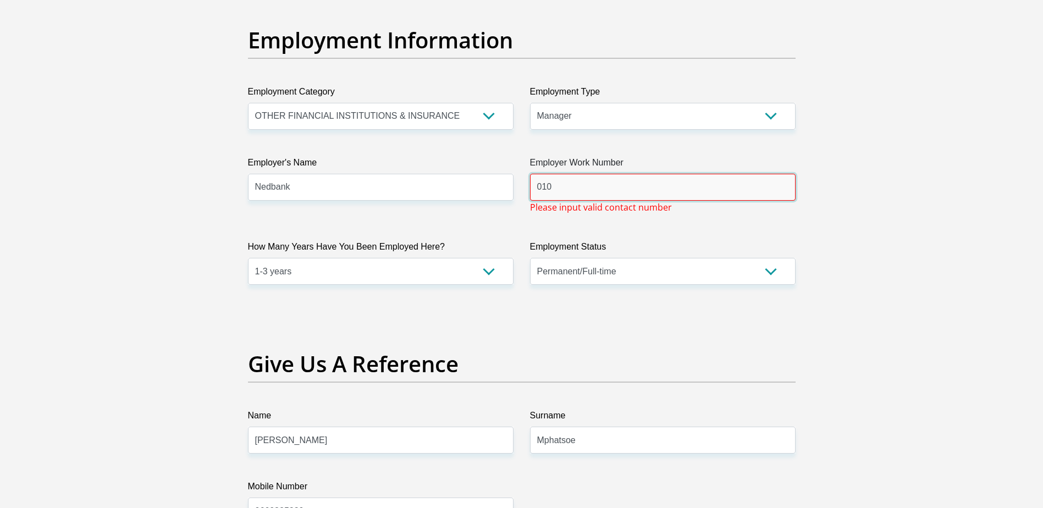
click at [589, 189] on input "010" at bounding box center [662, 187] width 265 height 27
click at [573, 186] on input "010" at bounding box center [662, 187] width 265 height 27
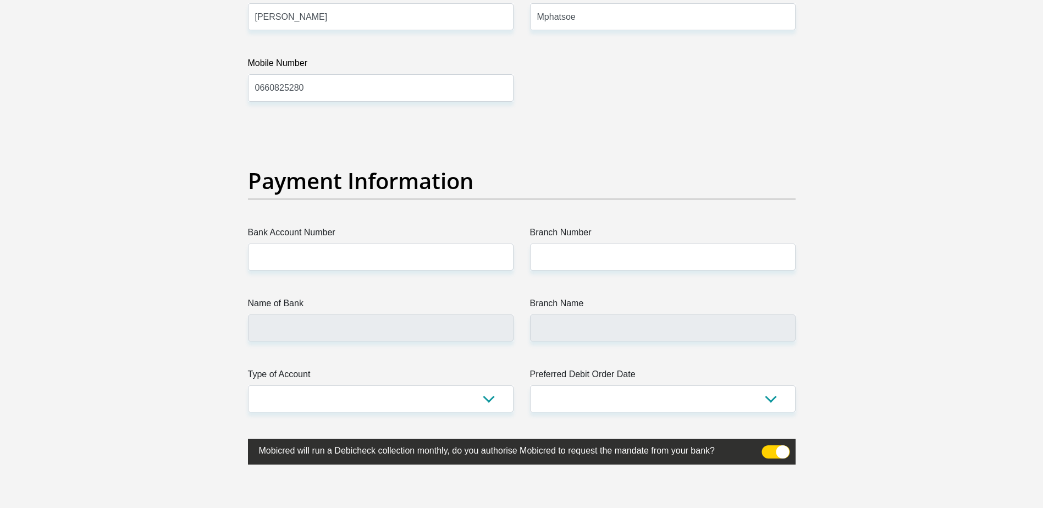
scroll to position [2473, 0]
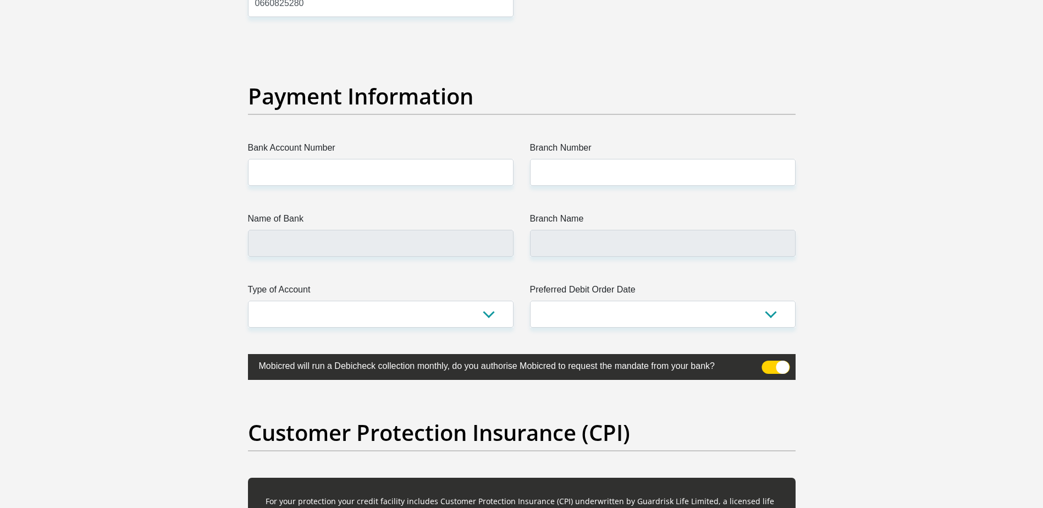
type input "0102349678"
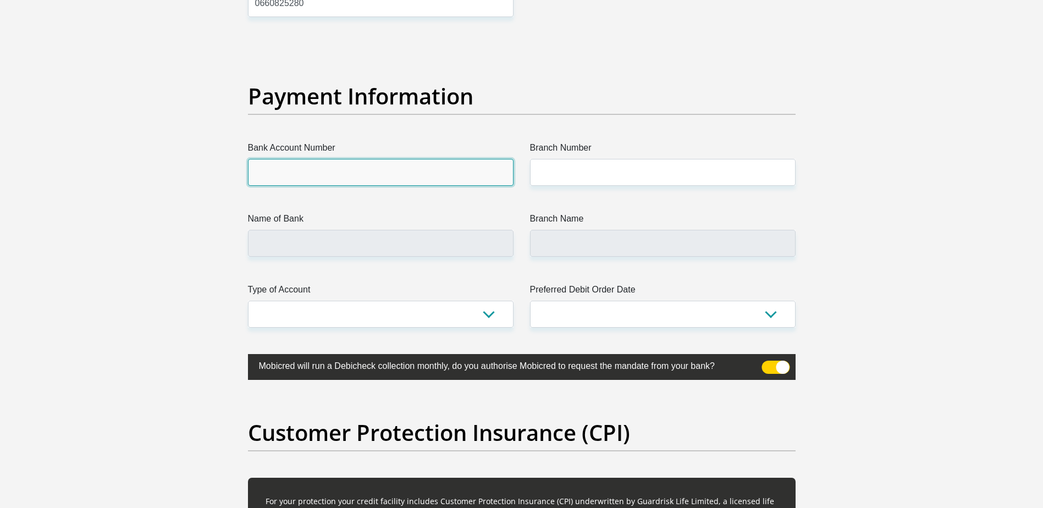
click at [289, 170] on input "Bank Account Number" at bounding box center [380, 172] width 265 height 27
type input "1201300932"
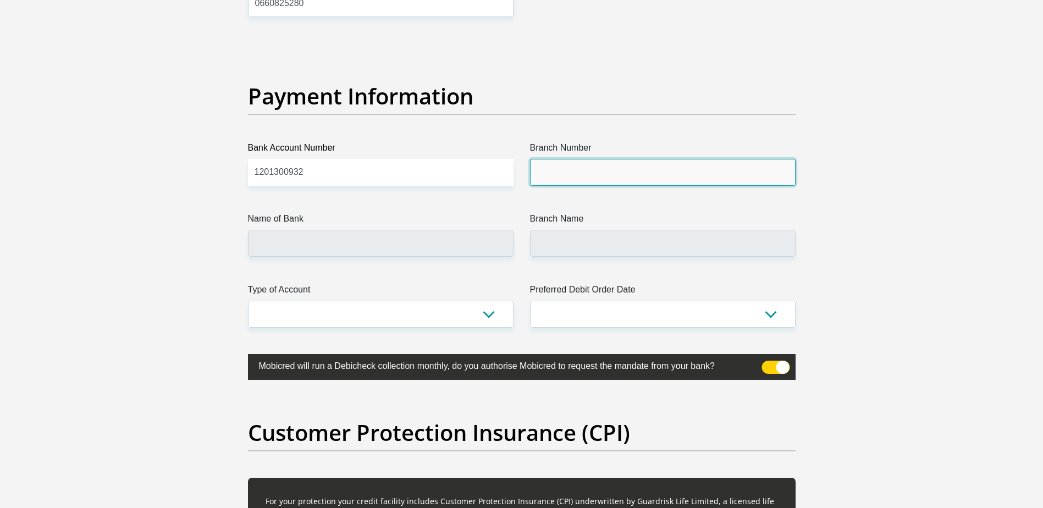
click at [572, 179] on input "Branch Number" at bounding box center [662, 172] width 265 height 27
click at [568, 162] on input "Branch Number" at bounding box center [662, 172] width 265 height 27
paste input "198 765"
type input "198 765"
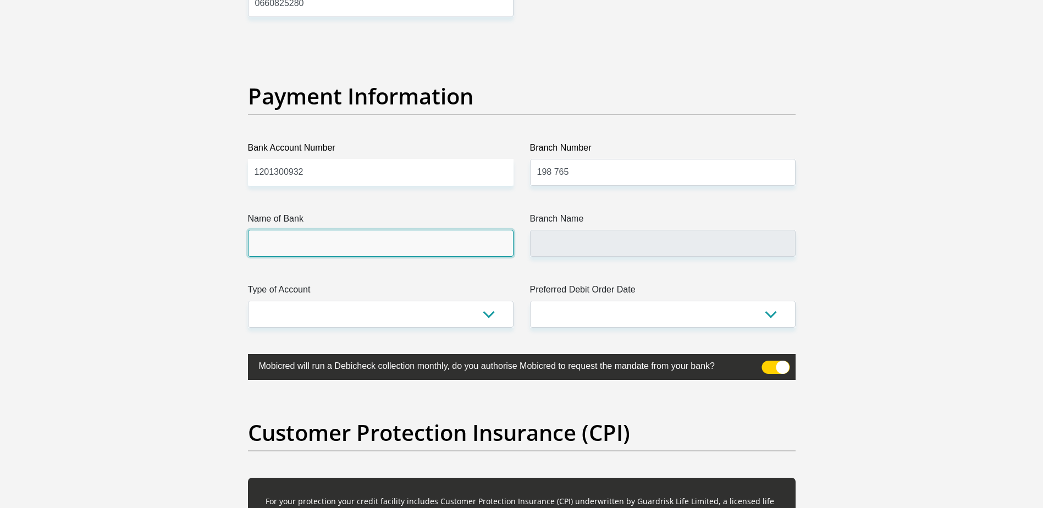
click at [439, 234] on input "Name of Bank" at bounding box center [380, 243] width 265 height 27
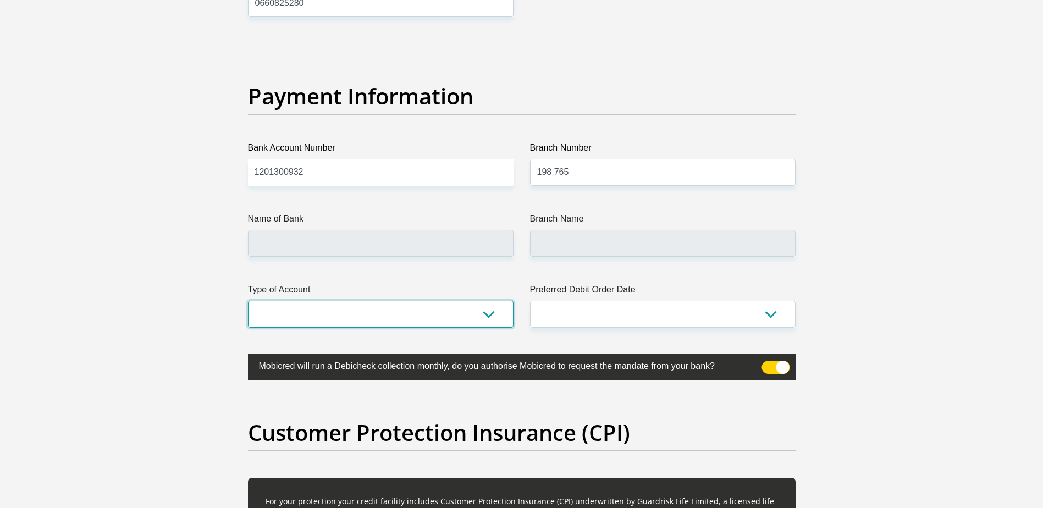
click at [395, 315] on select "Cheque Savings" at bounding box center [380, 314] width 265 height 27
select select "CUR"
click at [248, 301] on select "Cheque Savings" at bounding box center [380, 314] width 265 height 27
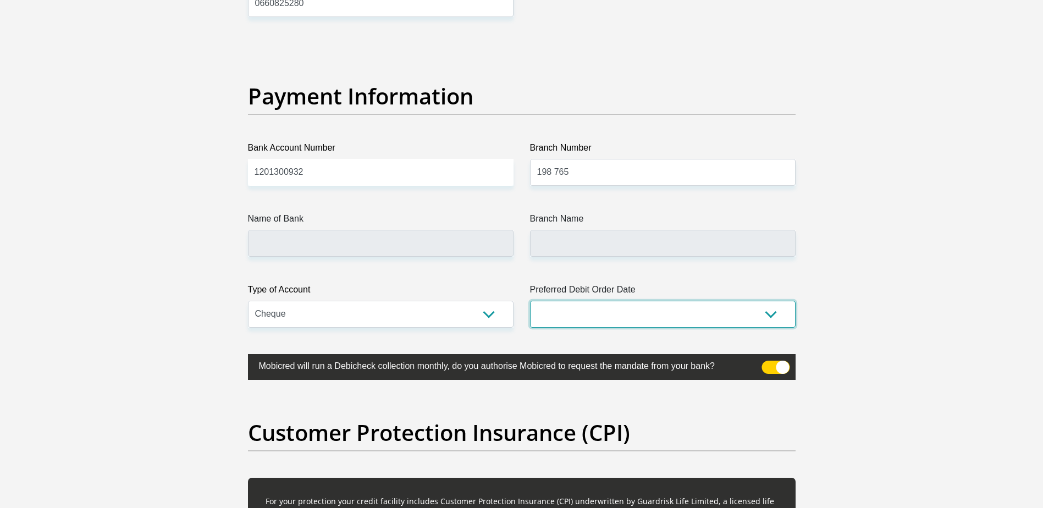
click at [647, 301] on select "1st 2nd 3rd 4th 5th 7th 18th 19th 20th 21st 22nd 23rd 24th 25th 26th 27th 28th …" at bounding box center [662, 314] width 265 height 27
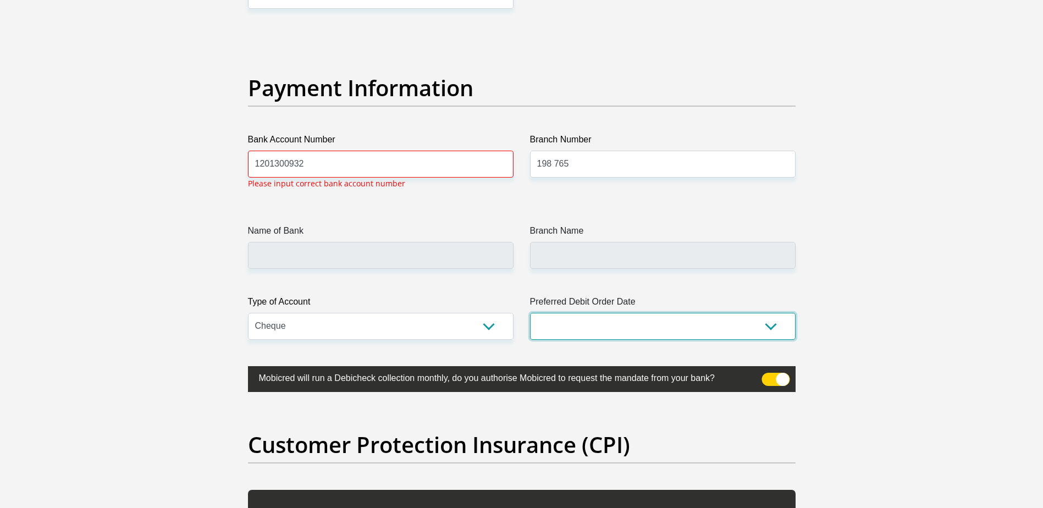
select select "21"
click at [530, 313] on select "1st 2nd 3rd 4th 5th 7th 18th 19th 20th 21st 22nd 23rd 24th 25th 26th 27th 28th …" at bounding box center [662, 326] width 265 height 27
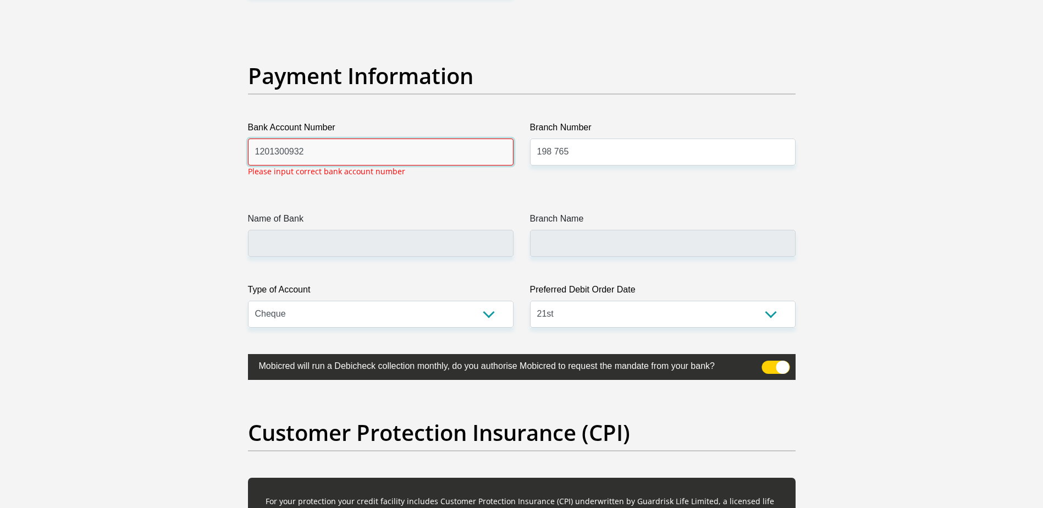
click at [305, 161] on input "1201300932" at bounding box center [380, 151] width 265 height 27
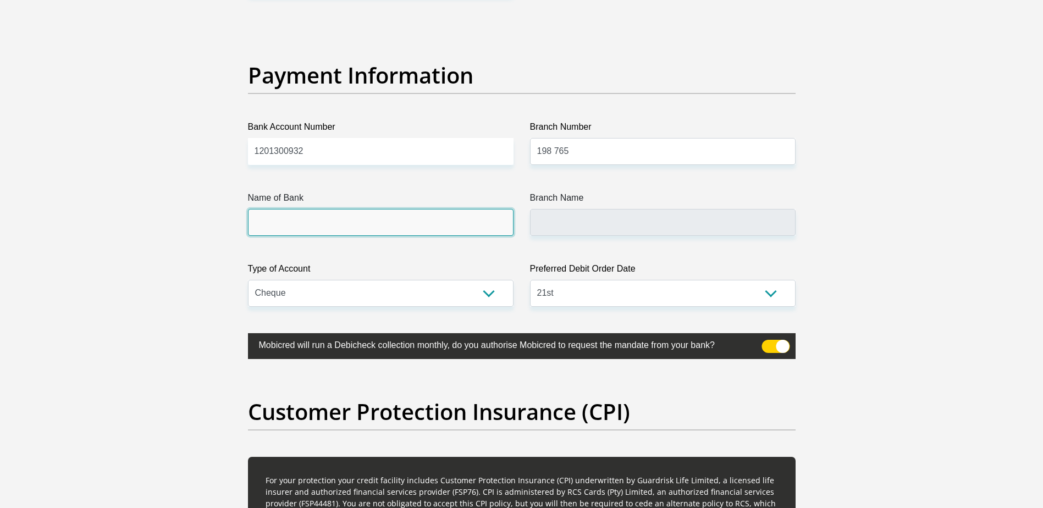
click at [322, 224] on input "Name of Bank" at bounding box center [380, 222] width 265 height 27
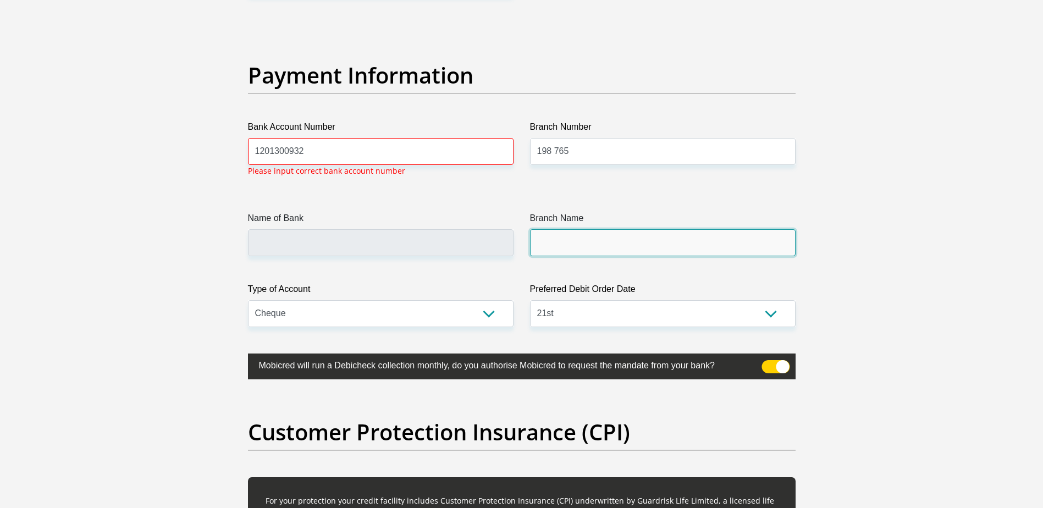
click at [573, 249] on input "Branch Name" at bounding box center [662, 242] width 265 height 27
click at [577, 240] on input "Branch Name" at bounding box center [662, 242] width 265 height 27
drag, startPoint x: 323, startPoint y: 152, endPoint x: 247, endPoint y: 158, distance: 76.1
click at [247, 158] on div "Bank Account Number 1201300932 Please input correct bank account number" at bounding box center [381, 152] width 282 height 65
type input "1201300932"
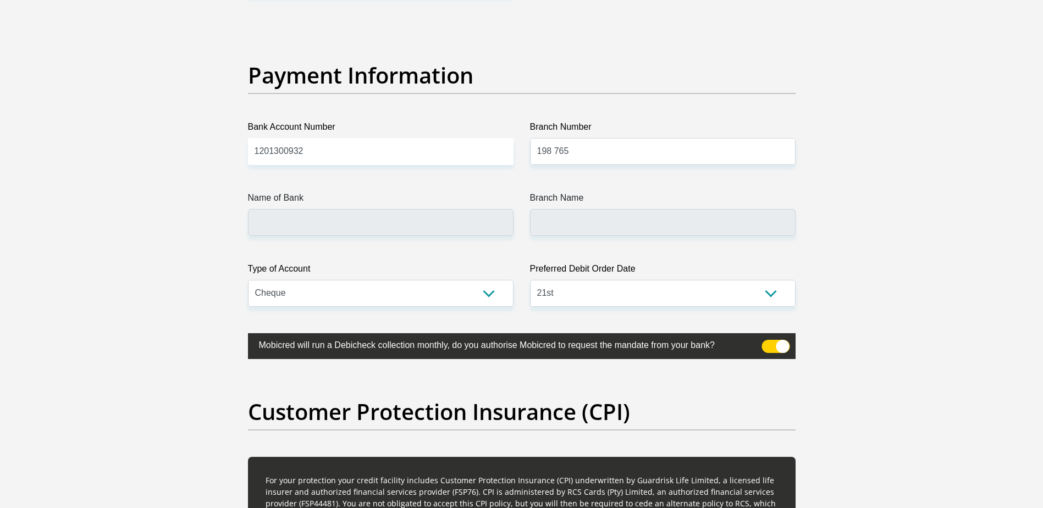
drag, startPoint x: 547, startPoint y: 191, endPoint x: 550, endPoint y: 196, distance: 5.7
click at [549, 192] on label "Branch Name" at bounding box center [662, 200] width 265 height 18
click at [549, 209] on input "Branch Name" at bounding box center [662, 222] width 265 height 27
click at [563, 220] on input "Branch Name" at bounding box center [662, 222] width 265 height 27
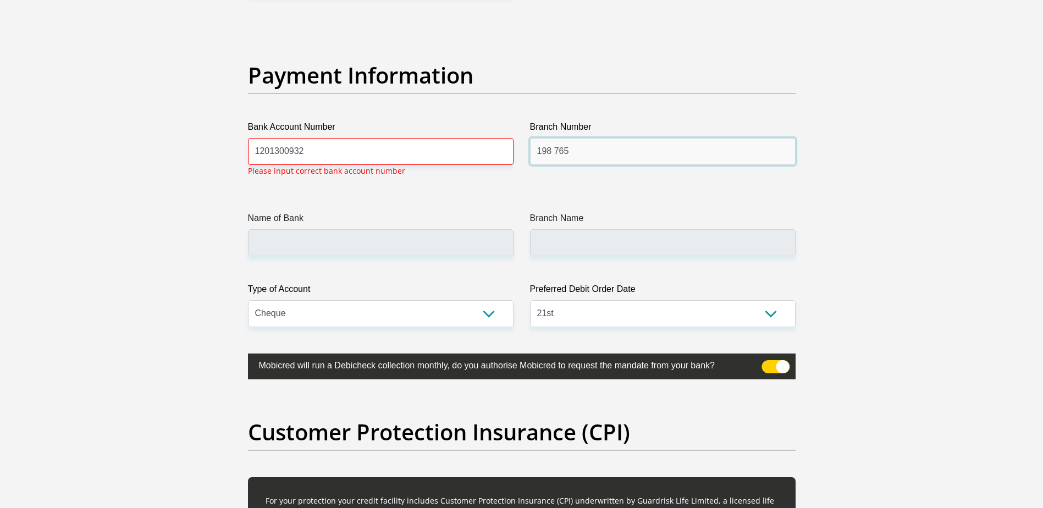
click at [606, 145] on input "198 765" at bounding box center [662, 151] width 265 height 27
click at [553, 149] on input "198 765" at bounding box center [662, 151] width 265 height 27
type input "198765"
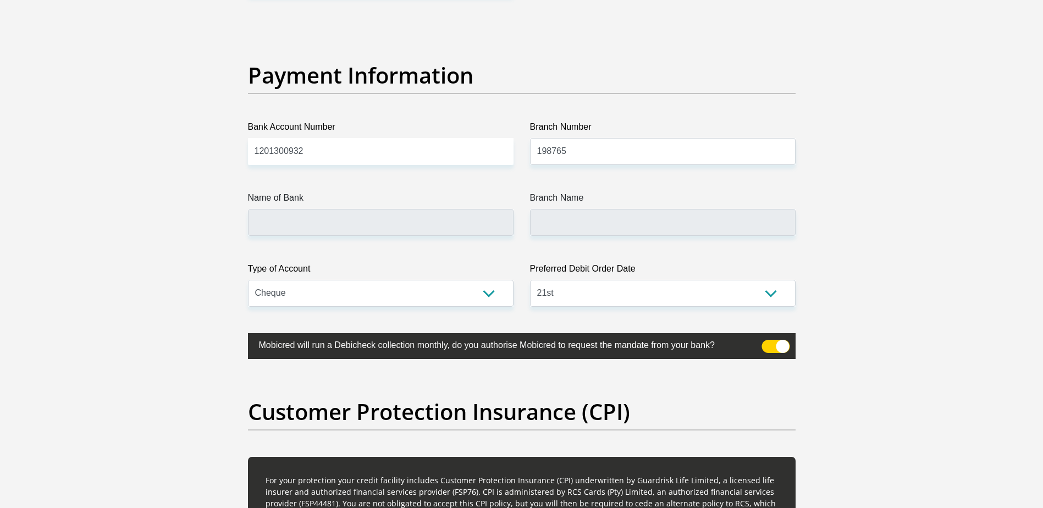
click at [479, 215] on div "Name of Bank" at bounding box center [380, 213] width 265 height 45
click at [473, 225] on input "Name of Bank" at bounding box center [380, 222] width 265 height 27
type input "NEDBANK"
type input "NEDBANK SOUTH AFRICA"
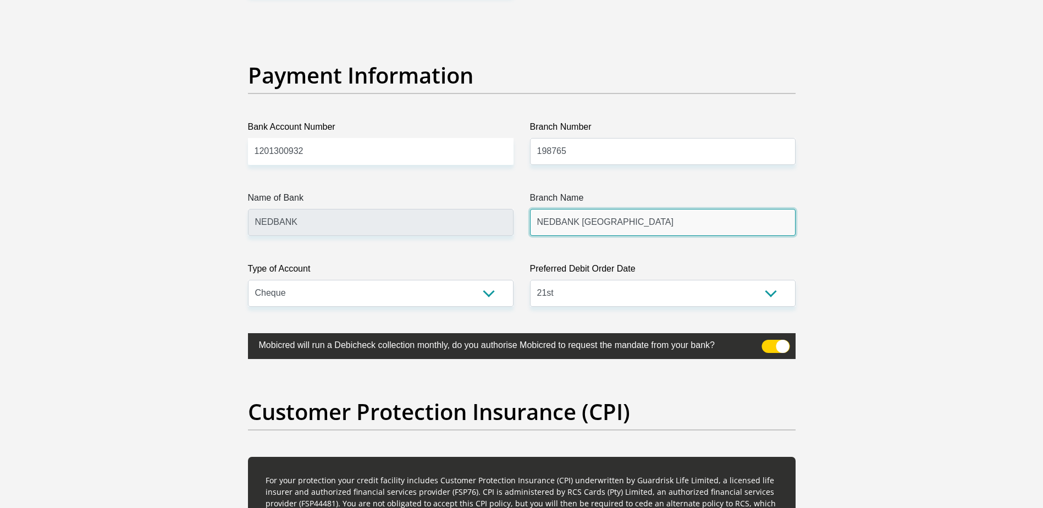
click at [573, 233] on input "NEDBANK SOUTH AFRICA" at bounding box center [662, 222] width 265 height 27
click at [701, 278] on label "Preferred Debit Order Date" at bounding box center [662, 271] width 265 height 18
click at [701, 280] on select "1st 2nd 3rd 4th 5th 7th 18th 19th 20th 21st 22nd 23rd 24th 25th 26th 27th 28th …" at bounding box center [662, 293] width 265 height 27
click at [699, 292] on select "1st 2nd 3rd 4th 5th 7th 18th 19th 20th 21st 22nd 23rd 24th 25th 26th 27th 28th …" at bounding box center [662, 293] width 265 height 27
select select "20"
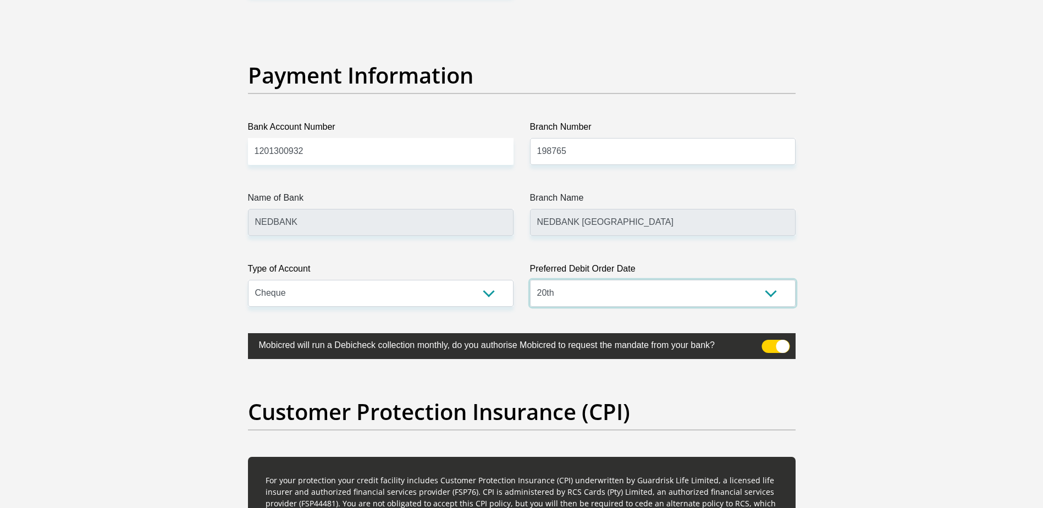
click at [530, 280] on select "1st 2nd 3rd 4th 5th 7th 18th 19th 20th 21st 22nd 23rd 24th 25th 26th 27th 28th …" at bounding box center [662, 293] width 265 height 27
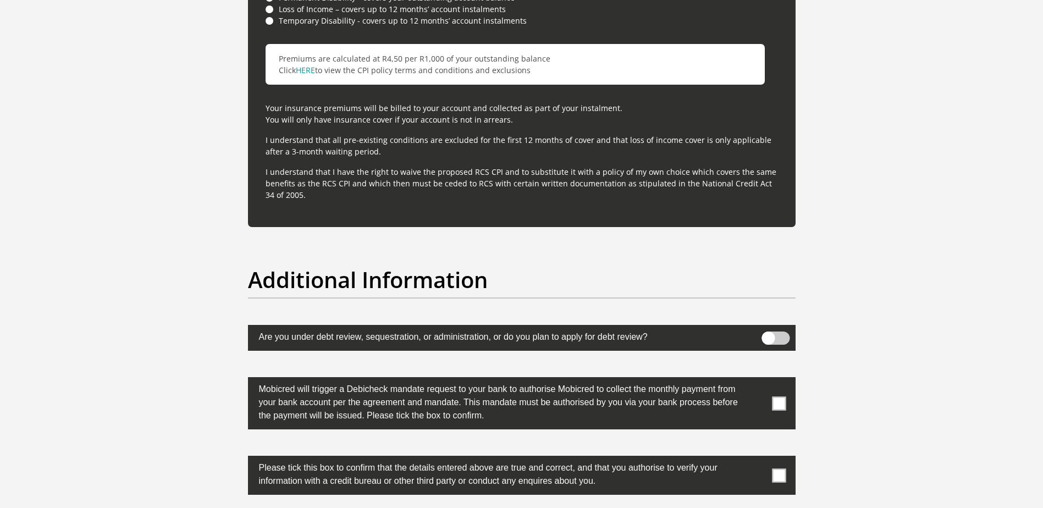
scroll to position [3318, 0]
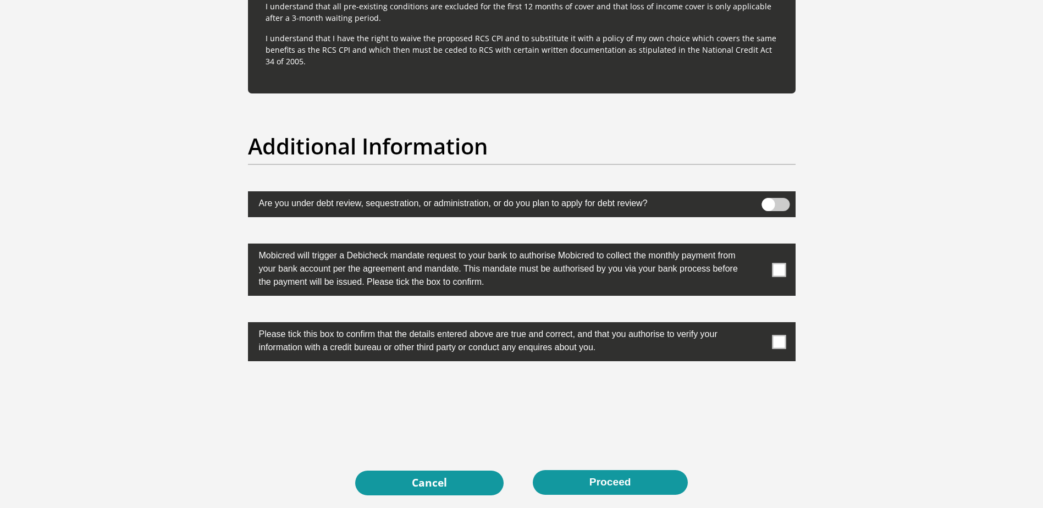
click at [777, 270] on span at bounding box center [779, 270] width 14 height 14
click at [757, 246] on input "checkbox" at bounding box center [757, 246] width 0 height 0
click at [782, 343] on span at bounding box center [779, 342] width 14 height 14
click at [757, 325] on input "checkbox" at bounding box center [757, 325] width 0 height 0
click at [624, 481] on button "Proceed" at bounding box center [610, 482] width 155 height 25
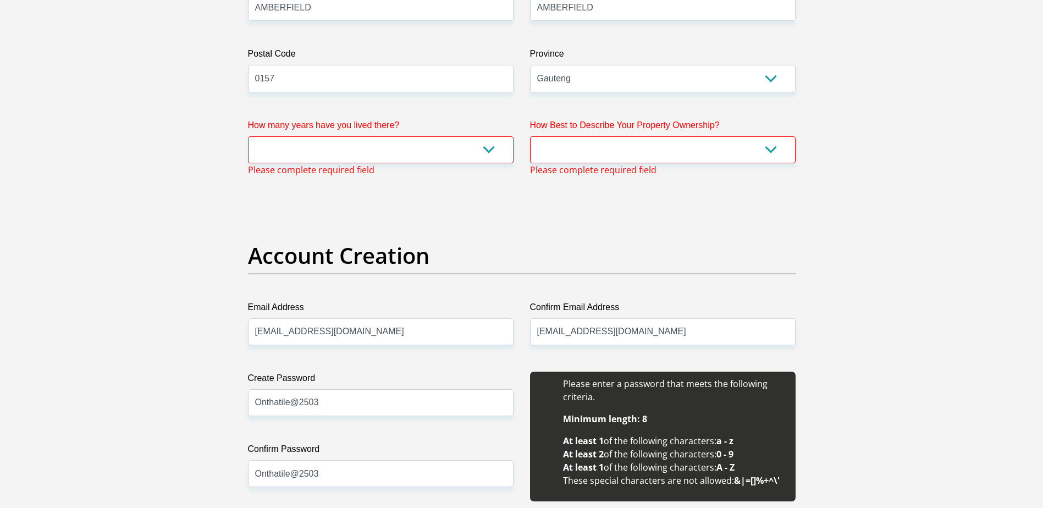
scroll to position [718, 0]
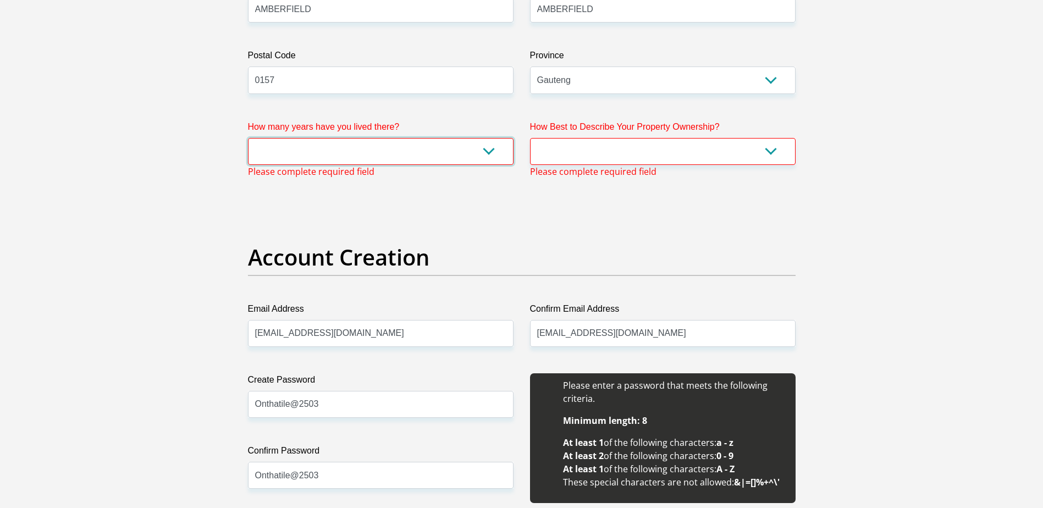
click at [487, 148] on select "less than 1 year 1-3 years 3-5 years 5+ years" at bounding box center [380, 151] width 265 height 27
select select "4"
click at [248, 138] on select "less than 1 year 1-3 years 3-5 years 5+ years" at bounding box center [380, 151] width 265 height 27
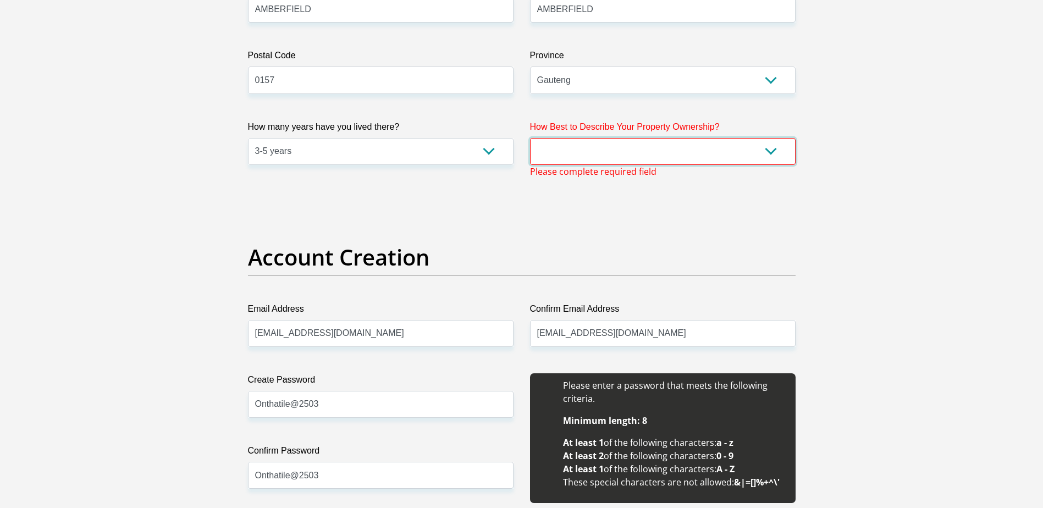
click at [683, 138] on select "Owned Rented Family Owned Company Dwelling" at bounding box center [662, 151] width 265 height 27
select select "Owned"
click at [530, 138] on select "Owned Rented Family Owned Company Dwelling" at bounding box center [662, 151] width 265 height 27
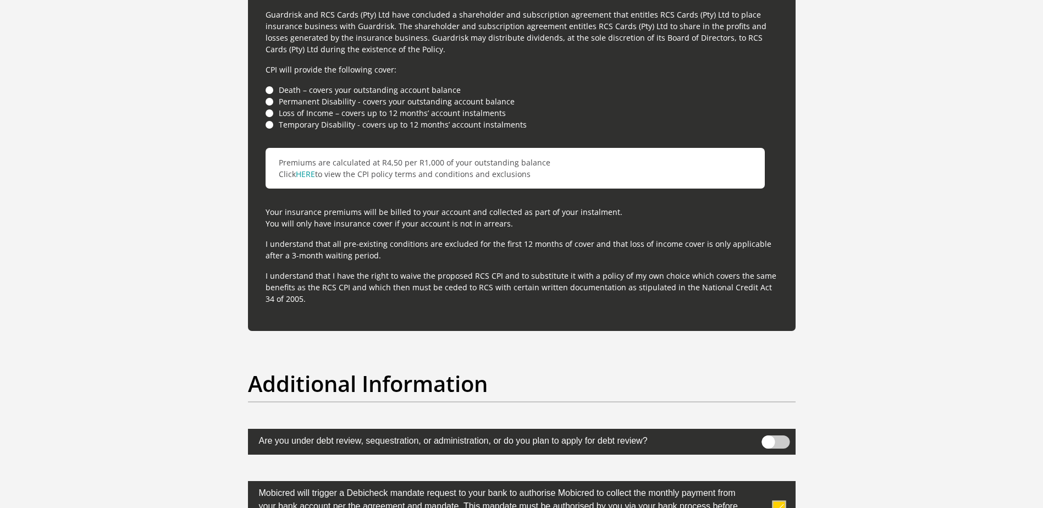
scroll to position [3436, 0]
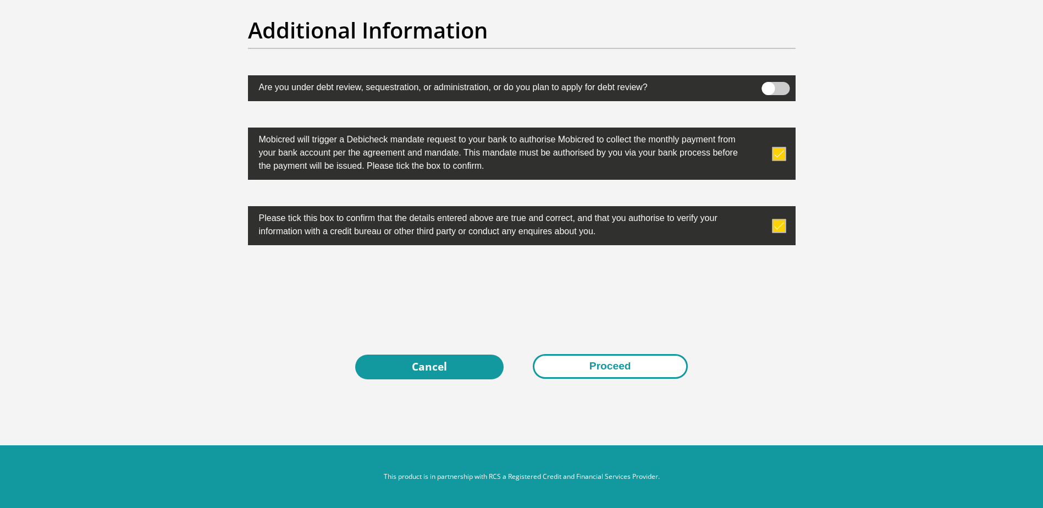
click at [596, 367] on button "Proceed" at bounding box center [610, 366] width 155 height 25
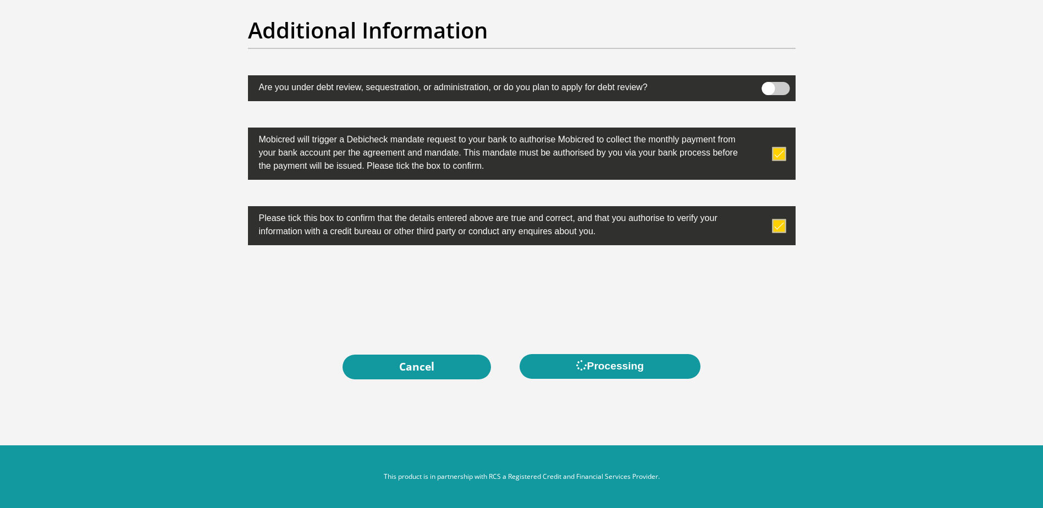
scroll to position [0, 0]
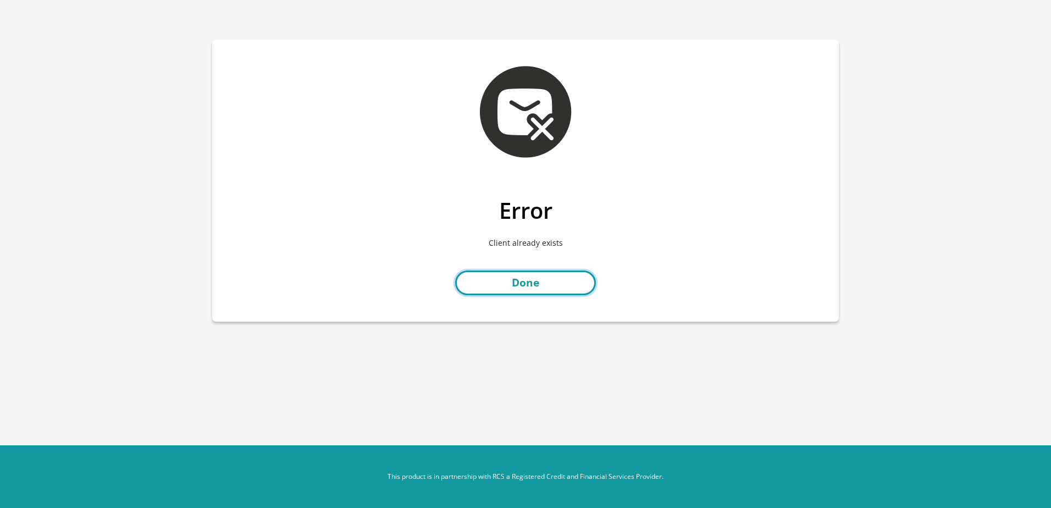
click at [509, 282] on link "Done" at bounding box center [525, 282] width 141 height 25
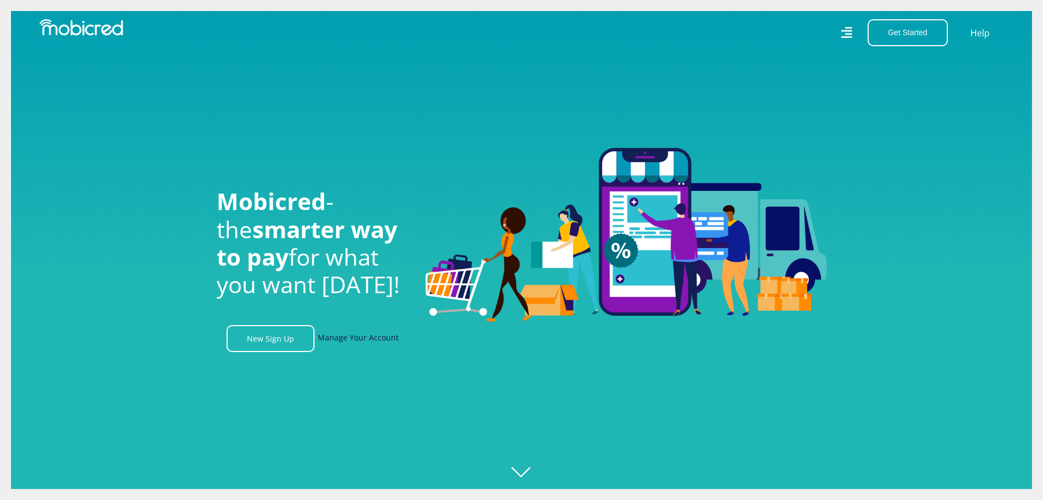
click at [348, 343] on link "Manage Your Account" at bounding box center [358, 338] width 81 height 27
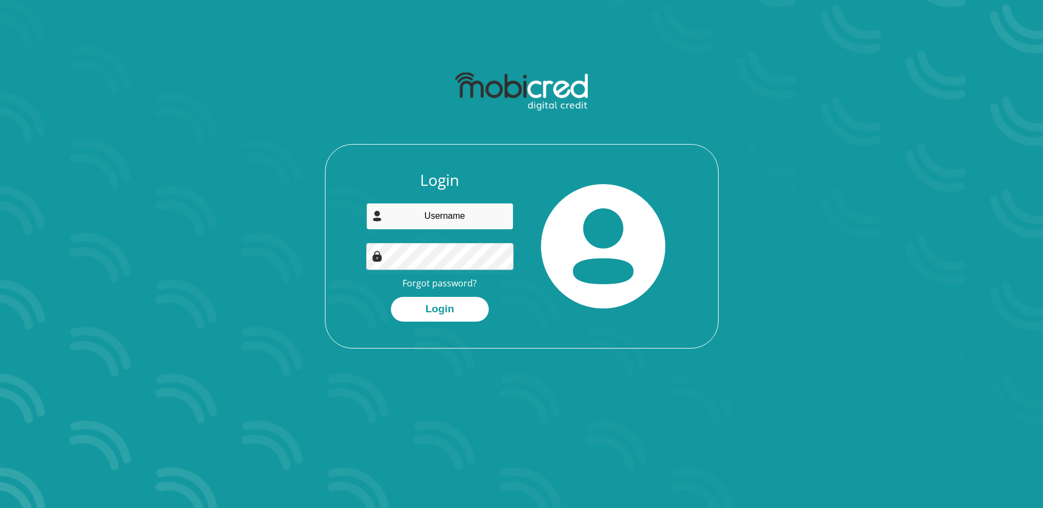
click at [424, 220] on input "email" at bounding box center [439, 216] width 147 height 27
type input "cicihot1@gmail.com"
click at [445, 300] on button "Login" at bounding box center [440, 309] width 98 height 25
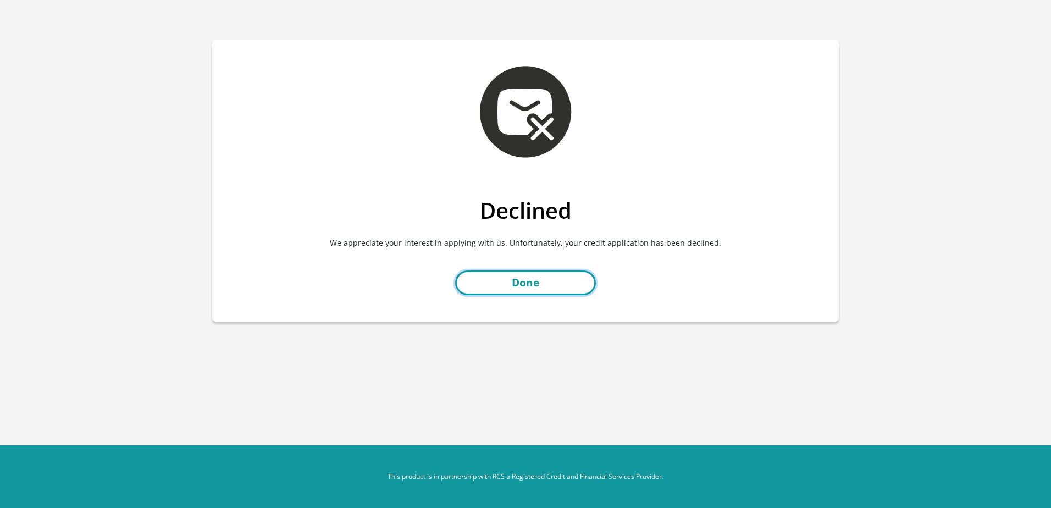
click at [567, 284] on link "Done" at bounding box center [525, 282] width 141 height 25
